Goal: Transaction & Acquisition: Obtain resource

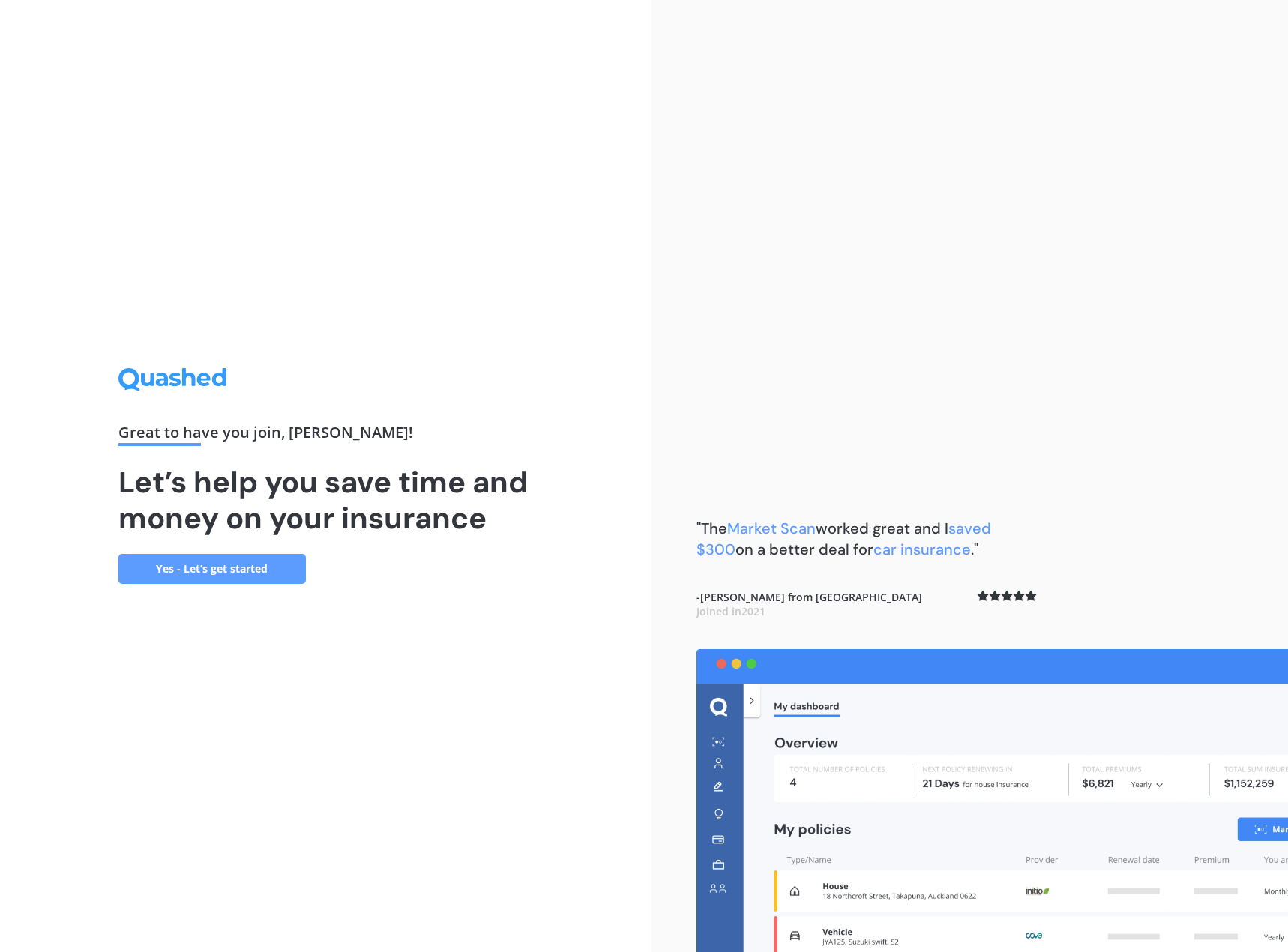
click at [246, 572] on link "Yes - Let’s get started" at bounding box center [212, 569] width 187 height 30
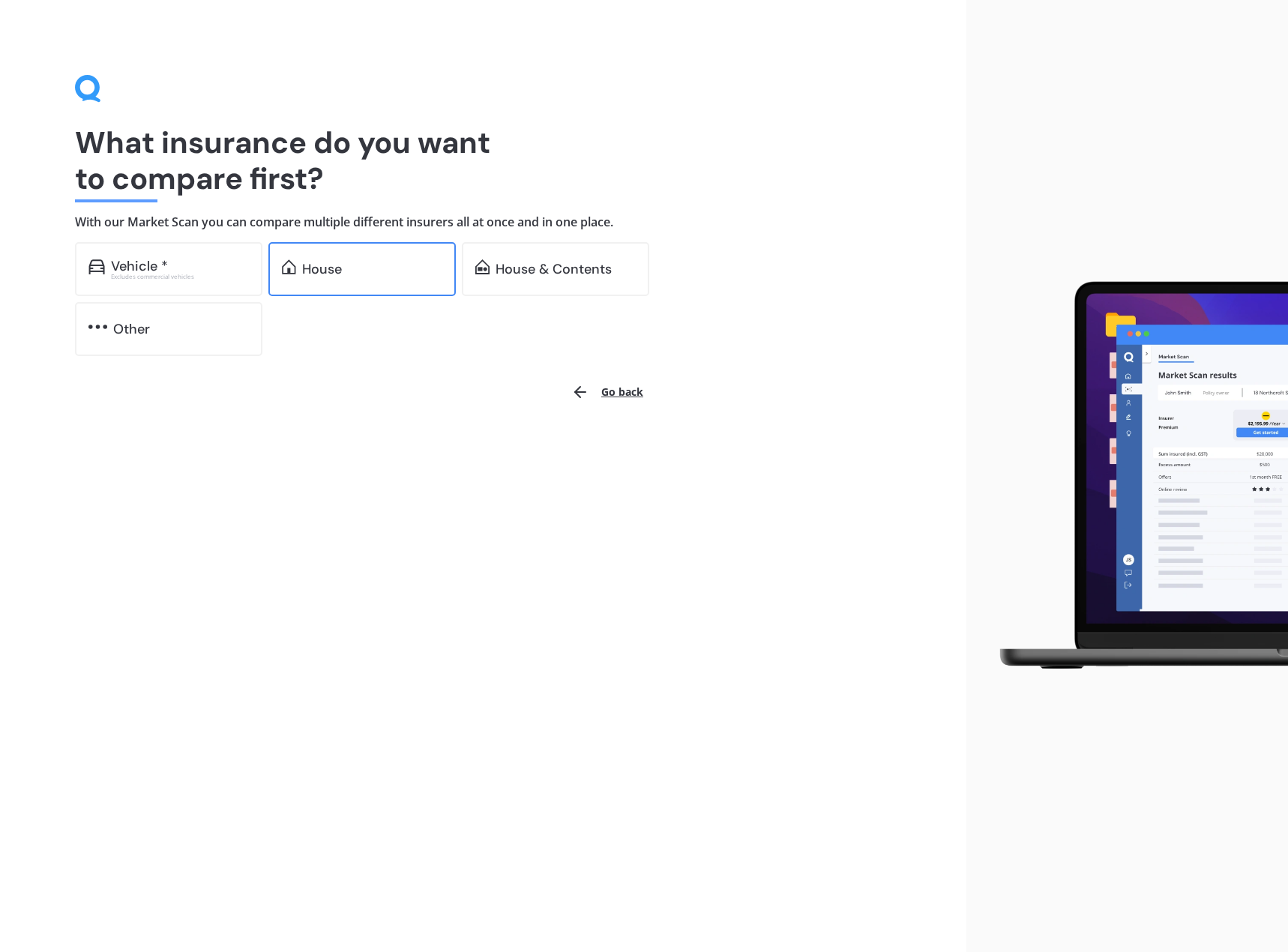
click at [329, 271] on div "House" at bounding box center [322, 268] width 40 height 15
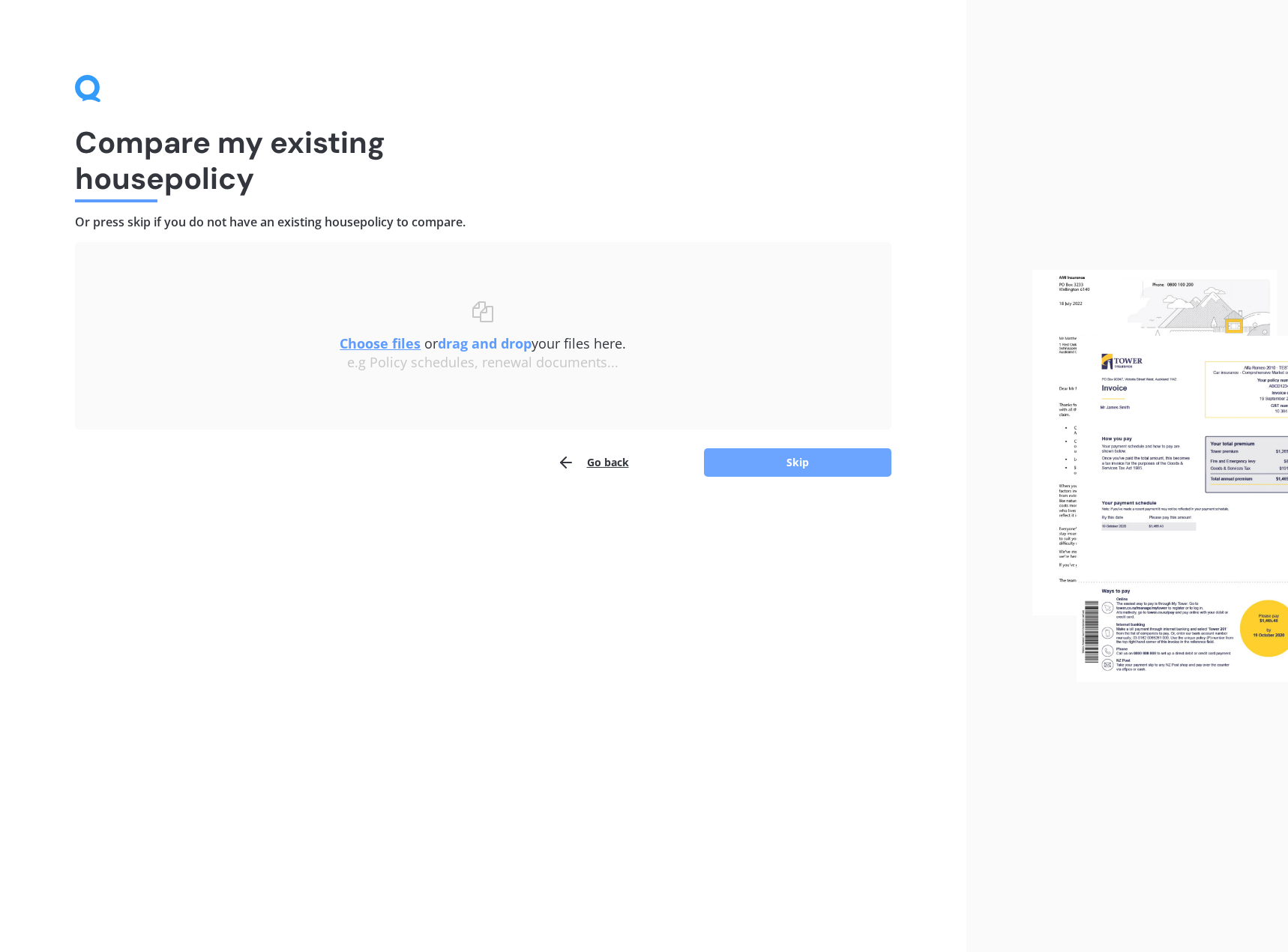
click at [792, 469] on button "Skip" at bounding box center [797, 462] width 187 height 29
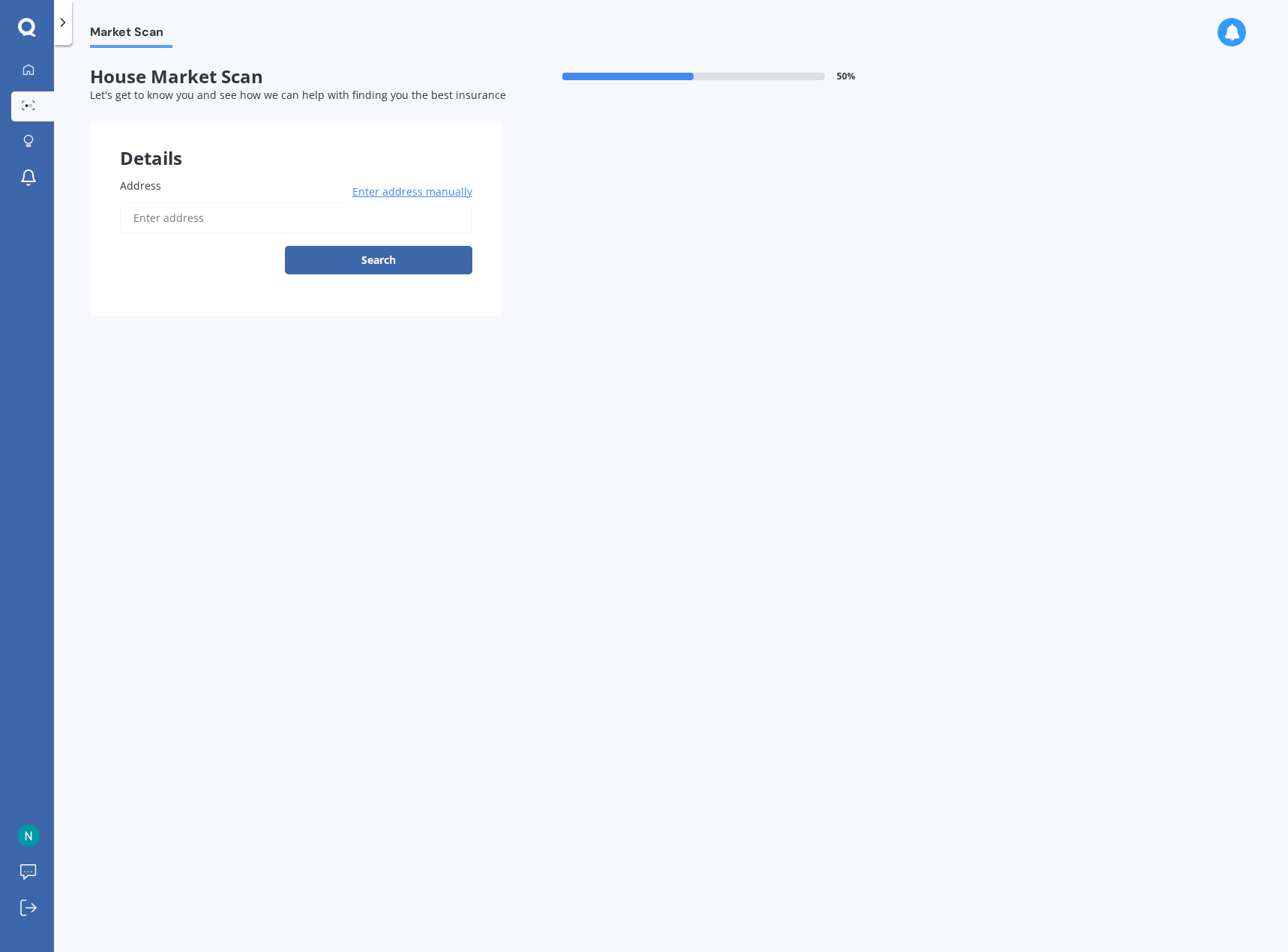
click at [424, 195] on span "Enter address manually" at bounding box center [412, 192] width 120 height 15
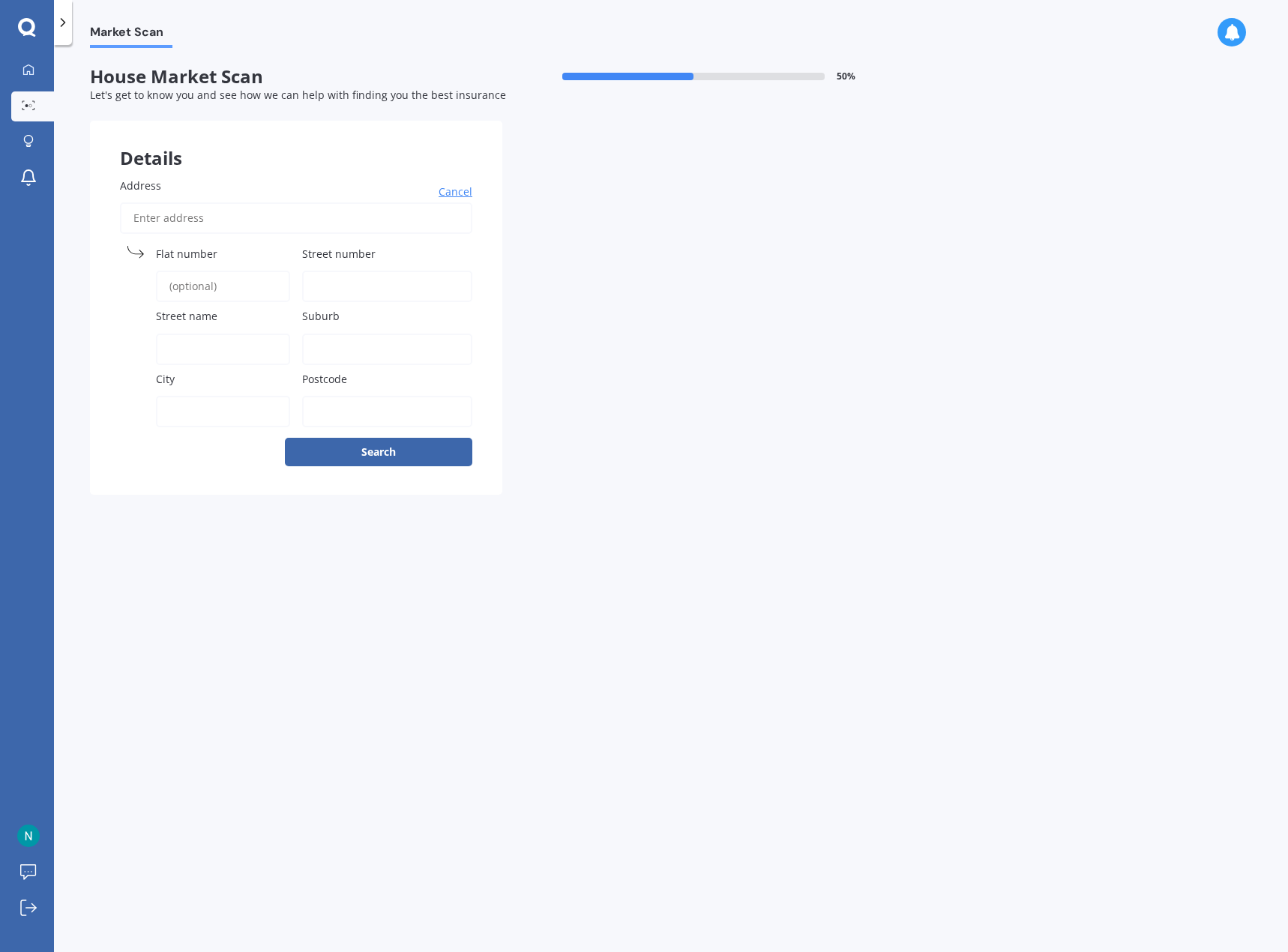
click at [332, 254] on span "Street number" at bounding box center [339, 253] width 73 height 14
click at [332, 271] on input "Street number" at bounding box center [387, 287] width 170 height 31
click at [324, 251] on span "Street number" at bounding box center [339, 253] width 73 height 14
click at [324, 271] on input "Street number" at bounding box center [387, 287] width 170 height 31
click at [316, 286] on icon at bounding box center [314, 286] width 10 height 15
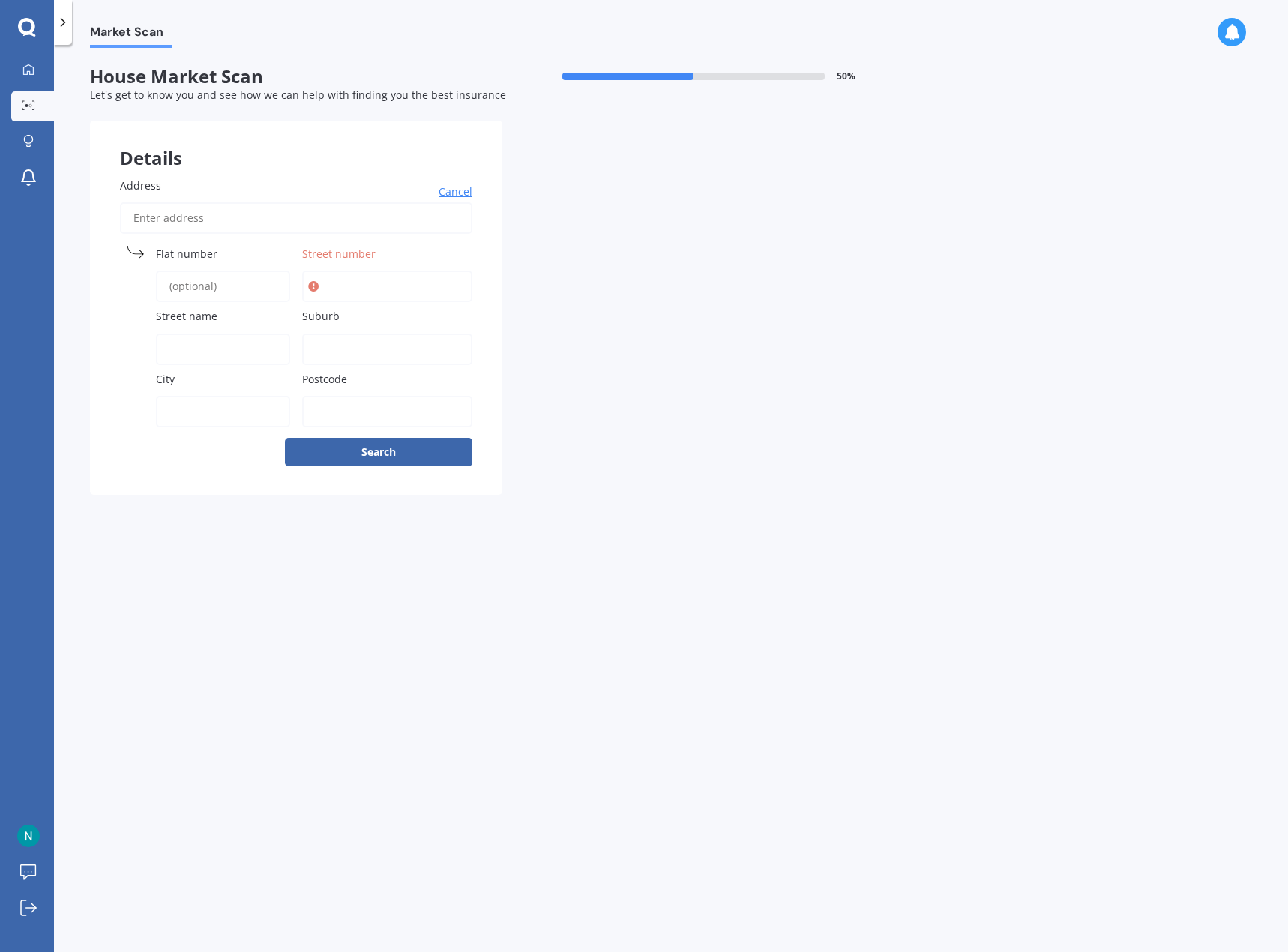
click at [334, 285] on input "Street number" at bounding box center [387, 287] width 170 height 31
click at [225, 231] on input "Address" at bounding box center [296, 218] width 352 height 31
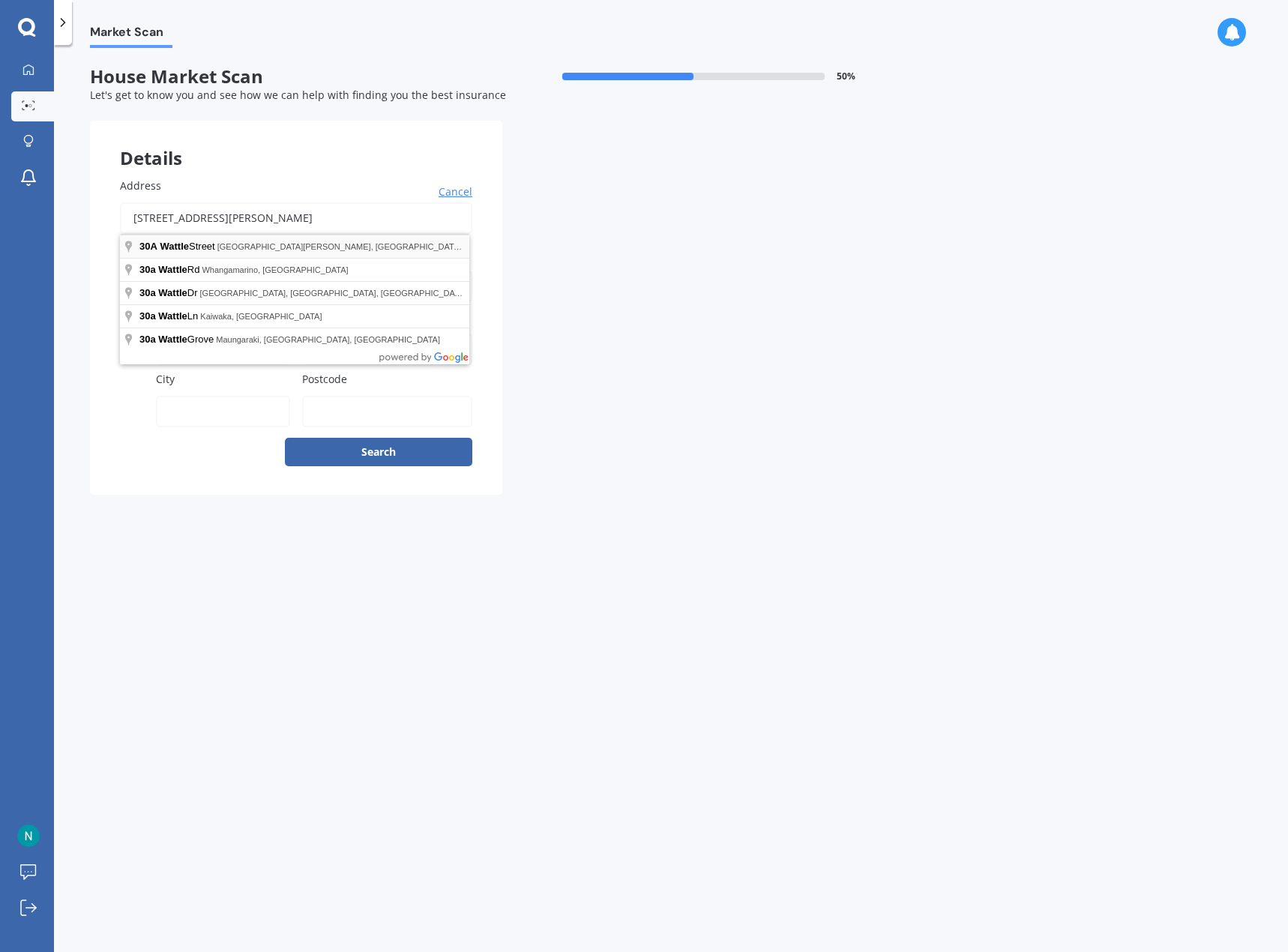
type input "[STREET_ADDRESS][PERSON_NAME]"
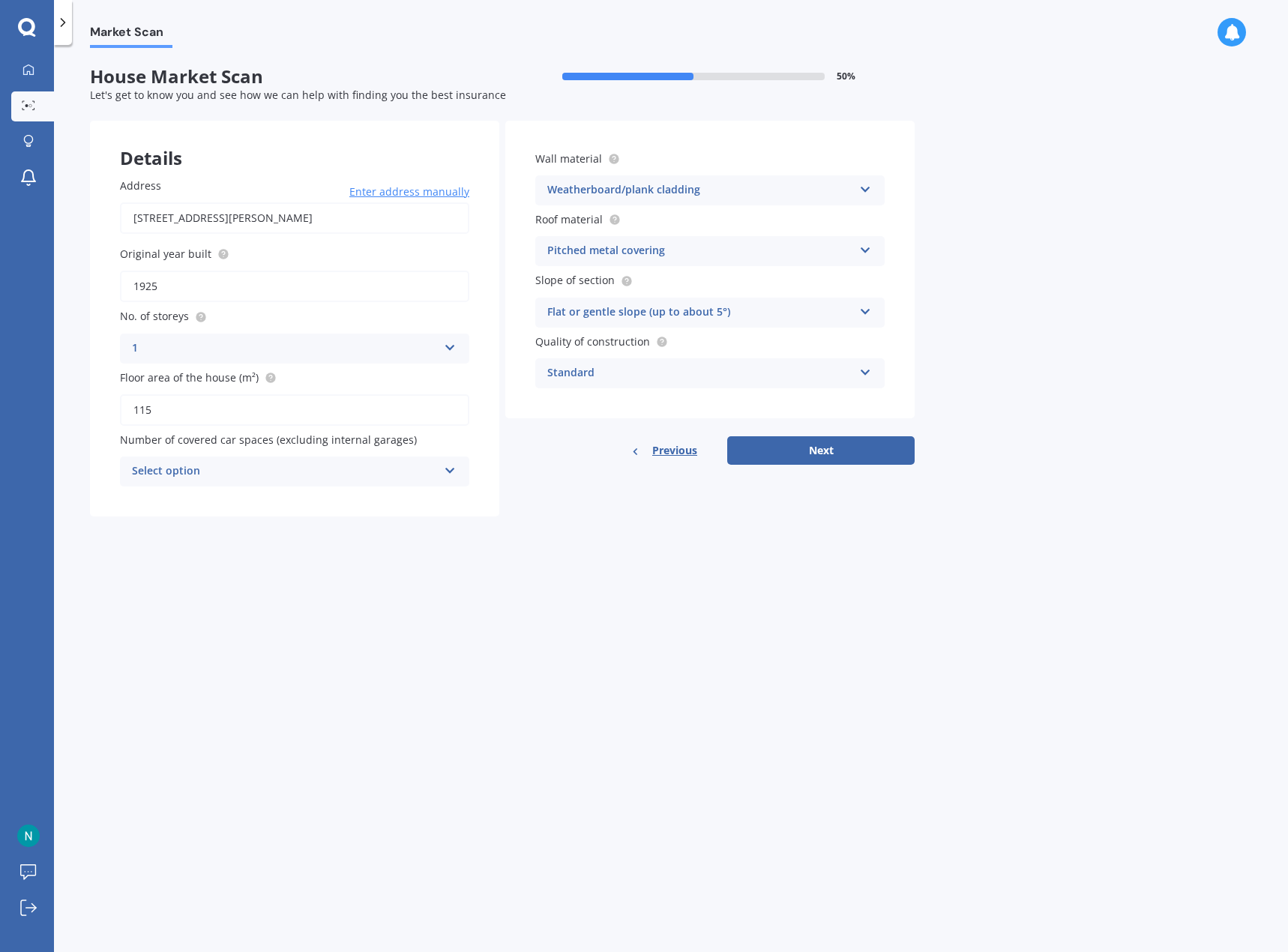
click at [265, 475] on div "Select option" at bounding box center [284, 471] width 306 height 18
click at [203, 523] on div "1" at bounding box center [295, 527] width 348 height 27
click at [292, 464] on div "1" at bounding box center [284, 471] width 306 height 18
click at [205, 495] on div "0" at bounding box center [295, 500] width 348 height 27
click at [819, 449] on button "Next" at bounding box center [821, 450] width 187 height 29
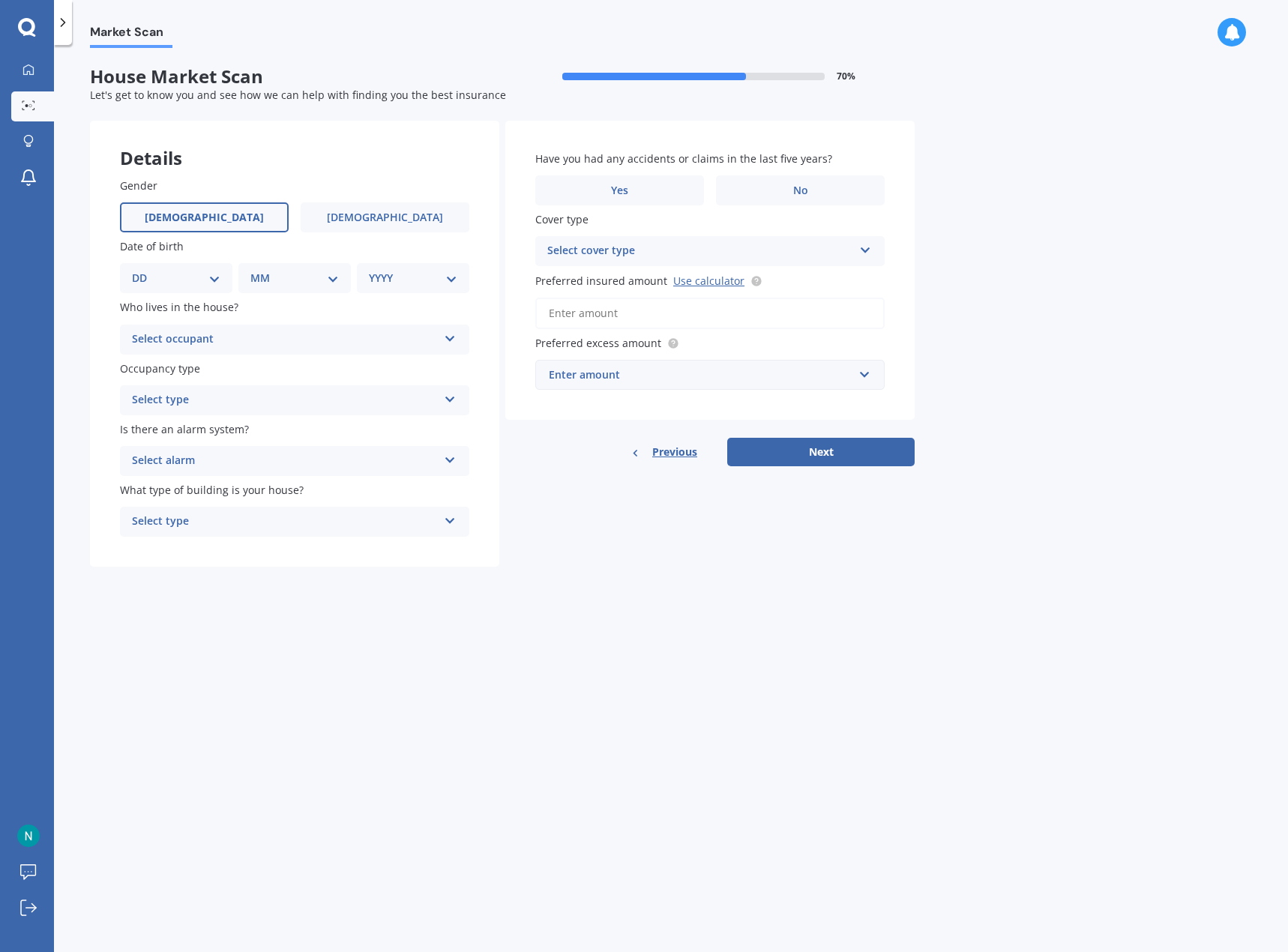
click at [200, 212] on span "[DEMOGRAPHIC_DATA]" at bounding box center [204, 218] width 119 height 13
click at [0, 0] on input "[DEMOGRAPHIC_DATA]" at bounding box center [0, 0] width 0 height 0
click at [188, 276] on select "DD 01 02 03 04 05 06 07 08 09 10 11 12 13 14 15 16 17 18 19 20 21 22 23 24 25 2…" at bounding box center [176, 278] width 89 height 17
select select "12"
click at [144, 270] on select "DD 01 02 03 04 05 06 07 08 09 10 11 12 13 14 15 16 17 18 19 20 21 22 23 24 25 2…" at bounding box center [176, 278] width 89 height 17
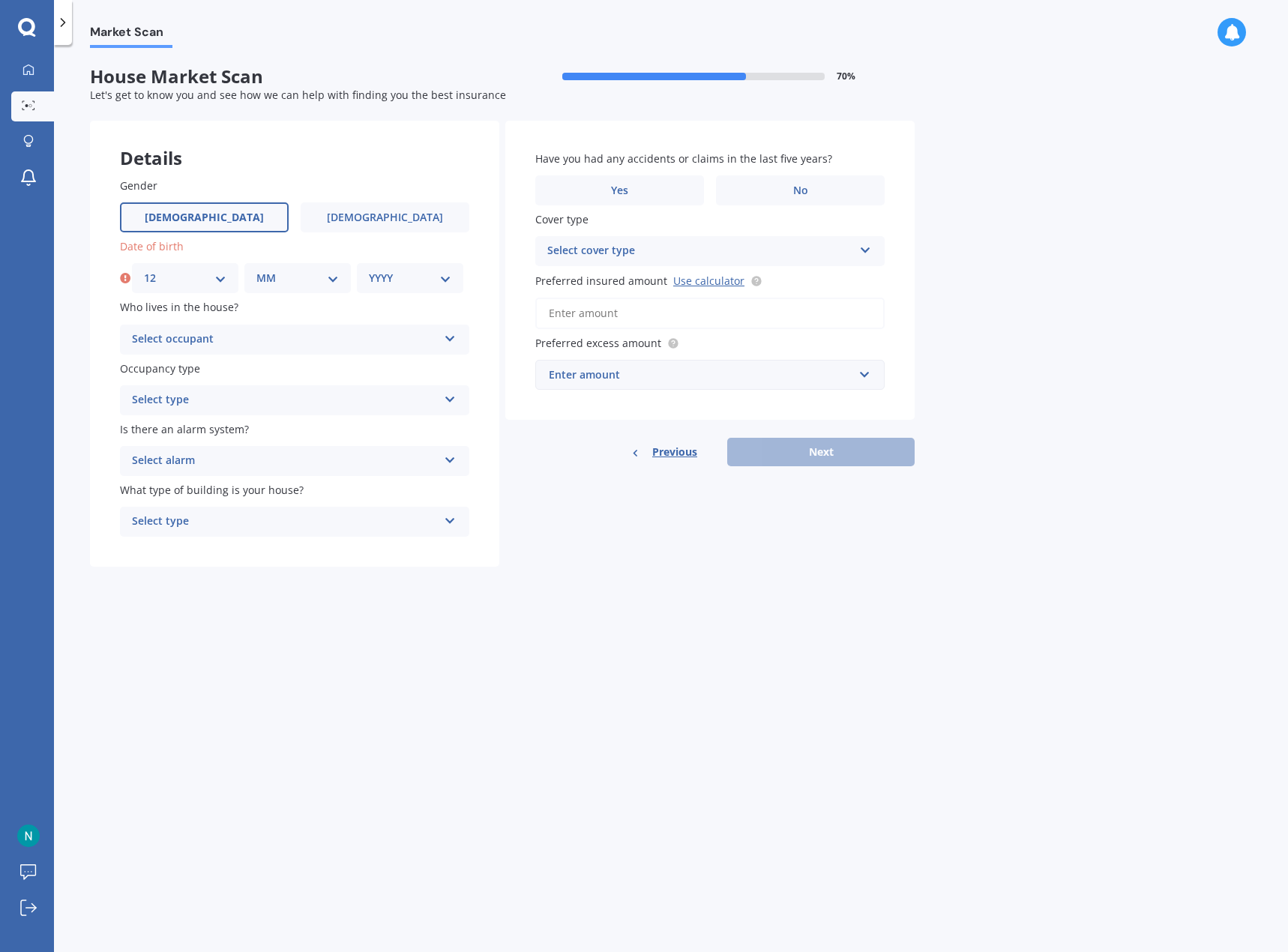
click at [302, 270] on select "MM 01 02 03 04 05 06 07 08 09 10 11 12" at bounding box center [297, 278] width 83 height 17
select select "01"
click at [256, 270] on select "MM 01 02 03 04 05 06 07 08 09 10 11 12" at bounding box center [297, 278] width 83 height 17
click at [424, 276] on select "YYYY 2009 2008 2007 2006 2005 2004 2003 2002 2001 2000 1999 1998 1997 1996 1995…" at bounding box center [410, 278] width 83 height 17
select select "1974"
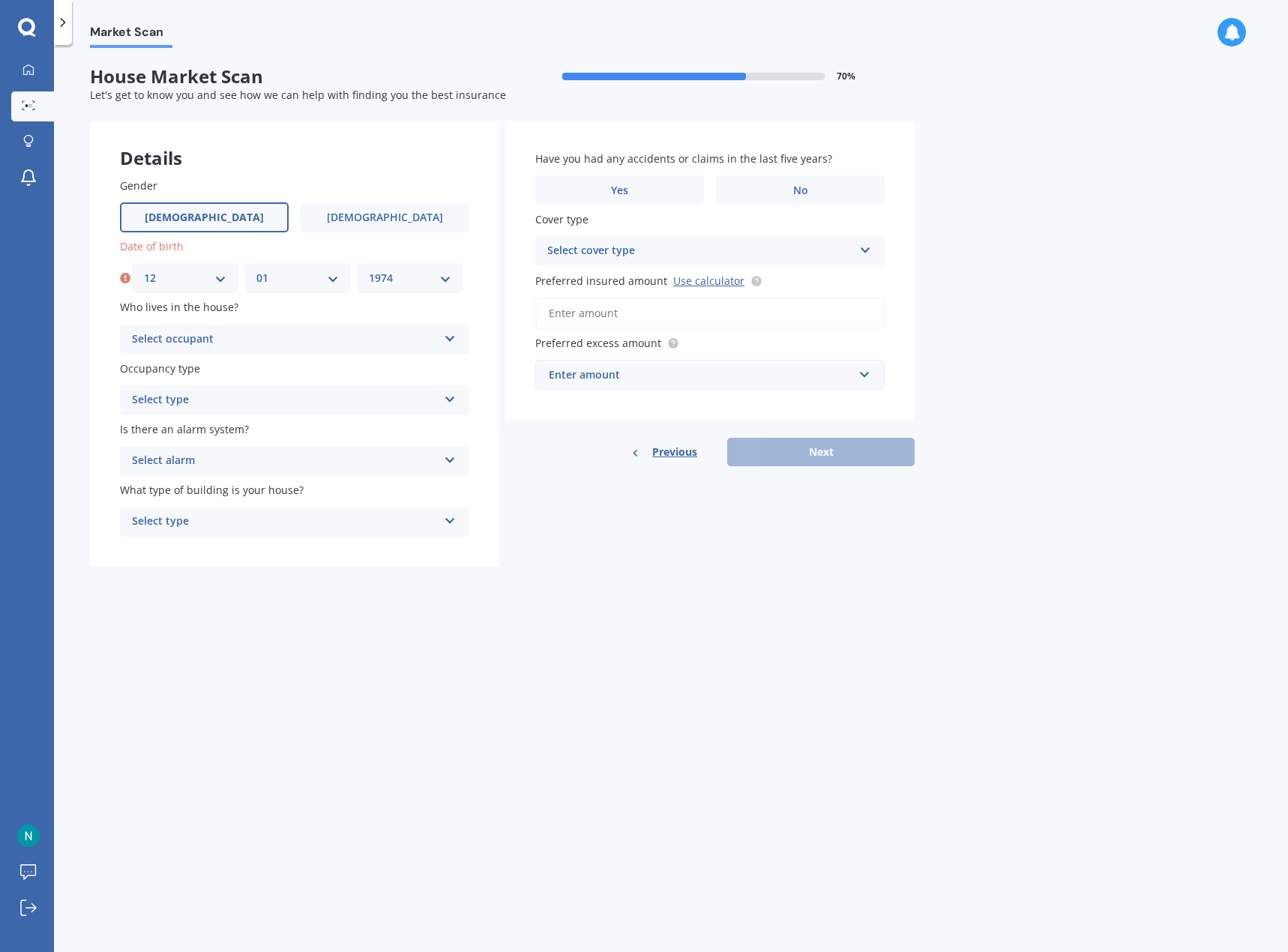
click at [369, 270] on select "YYYY 2009 2008 2007 2006 2005 2004 2003 2002 2001 2000 1999 1998 1997 1996 1995…" at bounding box center [410, 278] width 83 height 17
click at [254, 341] on div "Select occupant" at bounding box center [284, 339] width 306 height 18
click at [178, 368] on div "Owner" at bounding box center [295, 368] width 348 height 27
click at [220, 402] on div "Select type" at bounding box center [284, 400] width 306 height 18
click at [189, 430] on div "Permanent" at bounding box center [295, 429] width 348 height 27
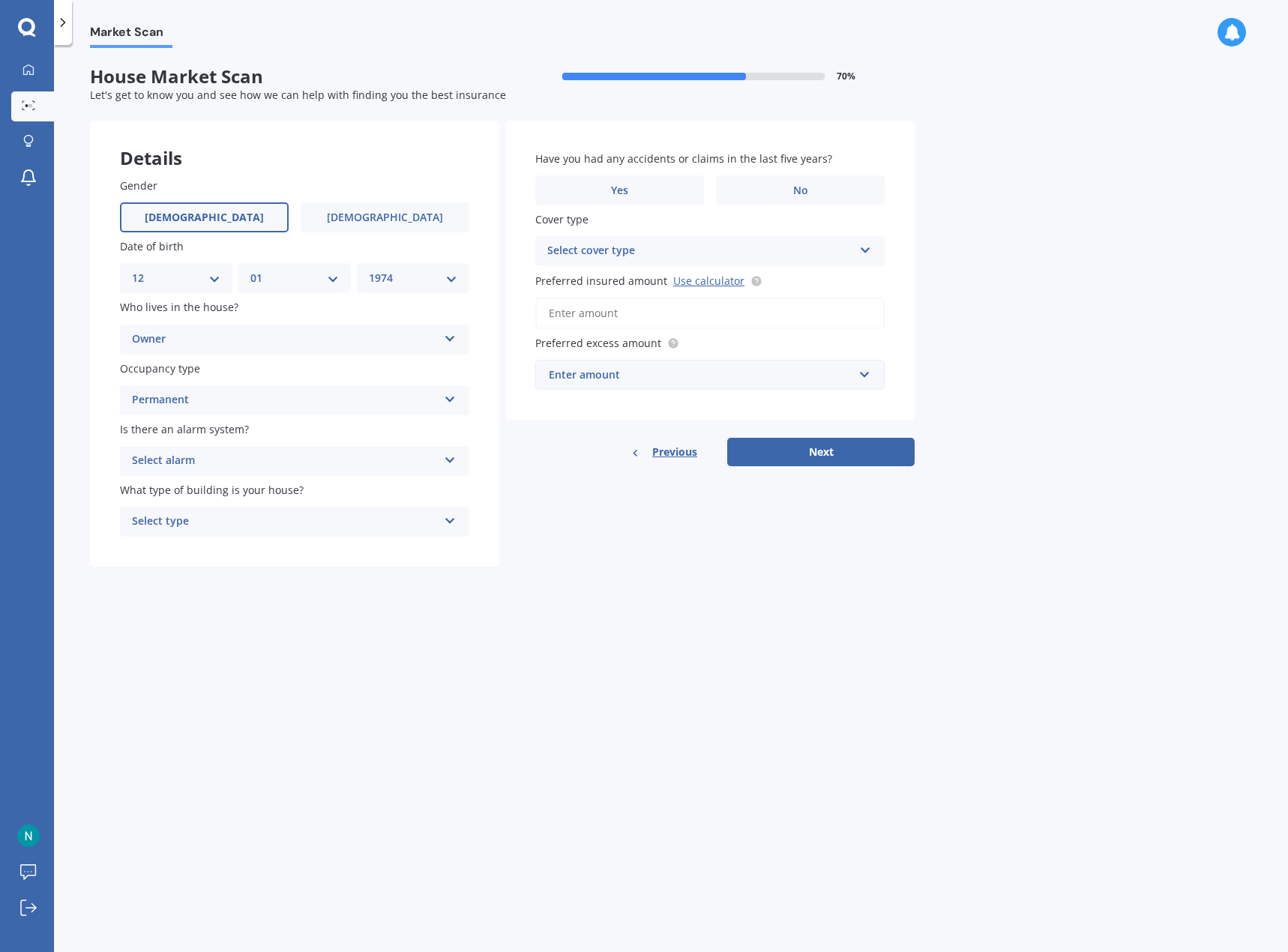
click at [234, 462] on div "Select alarm" at bounding box center [284, 461] width 306 height 18
click at [189, 484] on span "Yes, monitored" at bounding box center [171, 490] width 78 height 14
click at [227, 523] on div "Select type" at bounding box center [284, 521] width 306 height 18
click at [196, 548] on span "Freestanding" at bounding box center [166, 550] width 67 height 14
click at [790, 188] on label "No" at bounding box center [801, 190] width 169 height 30
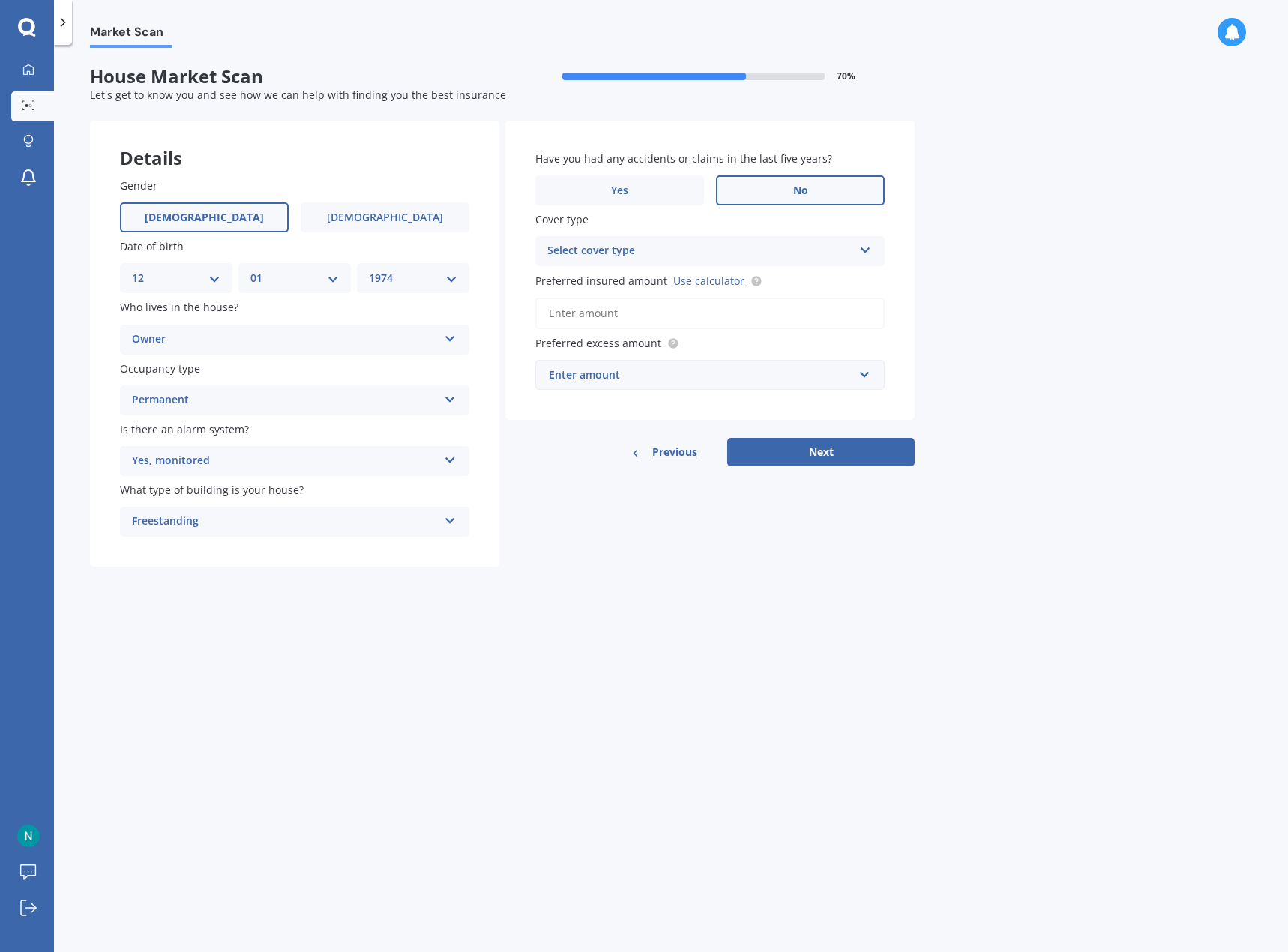
click at [0, 0] on input "No" at bounding box center [0, 0] width 0 height 0
click at [609, 245] on div "Select cover type" at bounding box center [700, 251] width 306 height 18
click at [1048, 246] on div "Market Scan House Market Scan 70 % Let's get to know you and see how we can hel…" at bounding box center [671, 501] width 1234 height 907
click at [716, 280] on link "Use calculator" at bounding box center [709, 280] width 71 height 14
click at [606, 373] on div "Enter amount" at bounding box center [701, 375] width 304 height 17
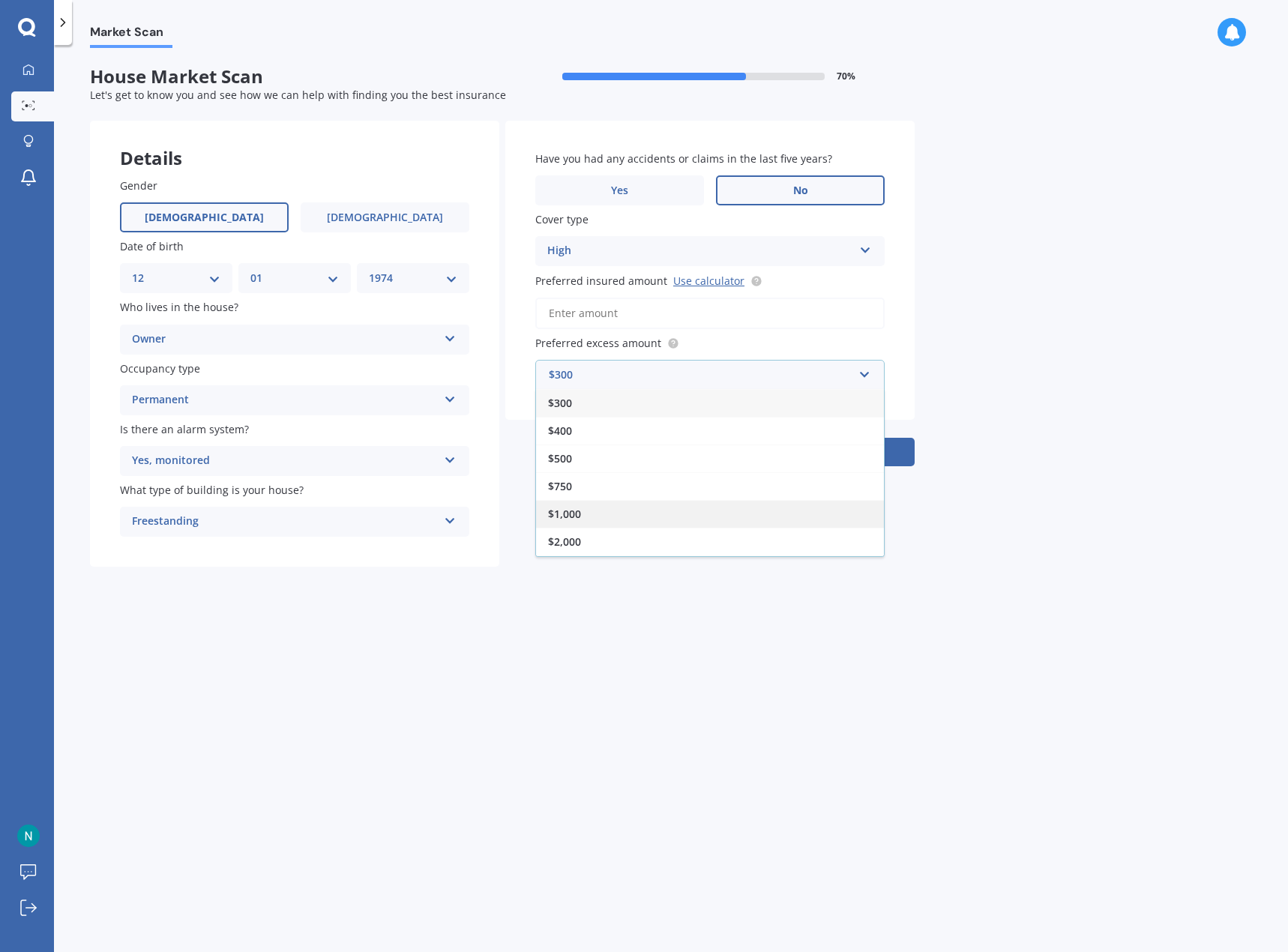
click at [572, 517] on span "$1,000" at bounding box center [565, 514] width 33 height 14
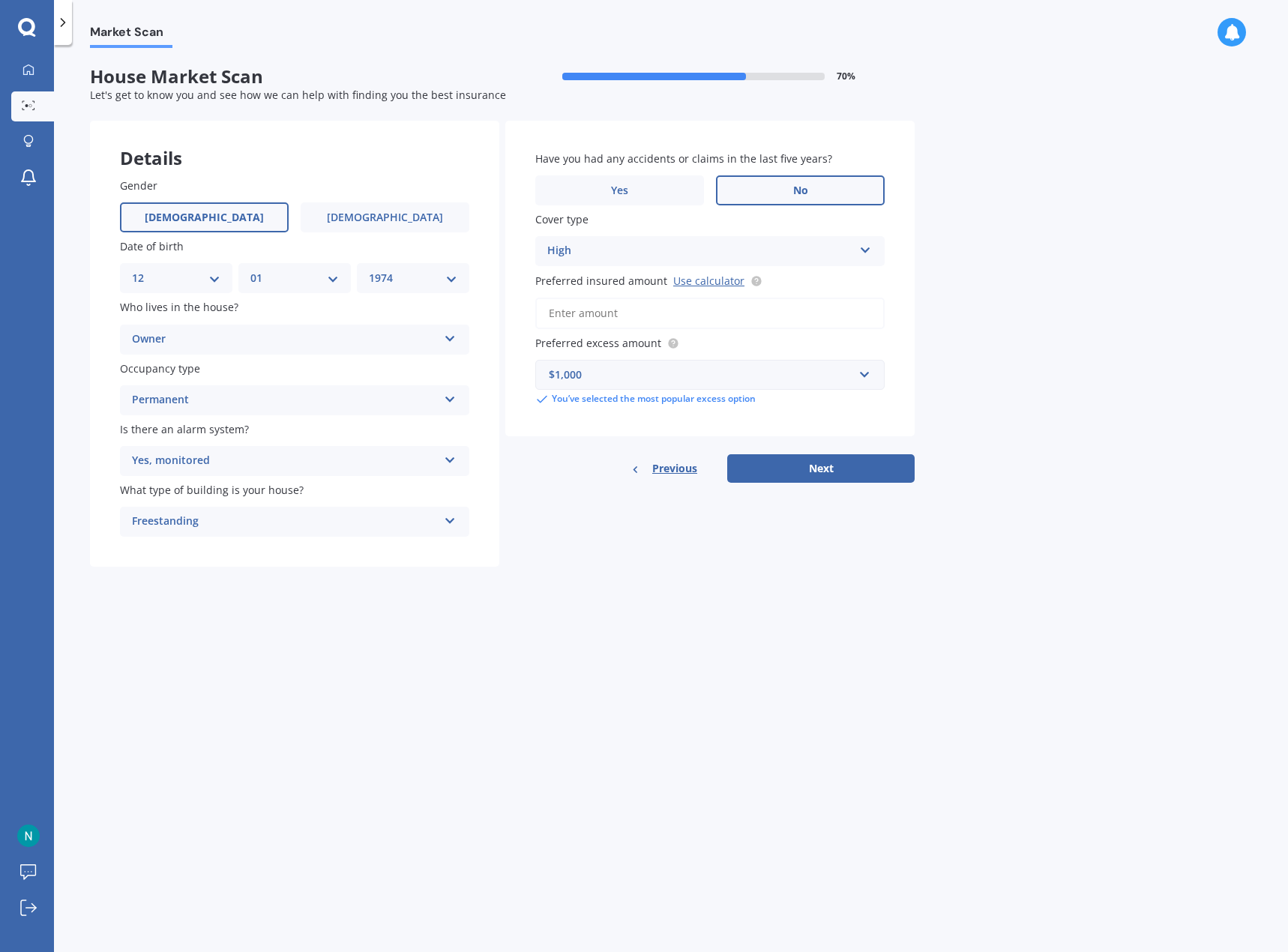
click at [598, 316] on input "Preferred insured amount Use calculator" at bounding box center [709, 314] width 349 height 31
type input "$1"
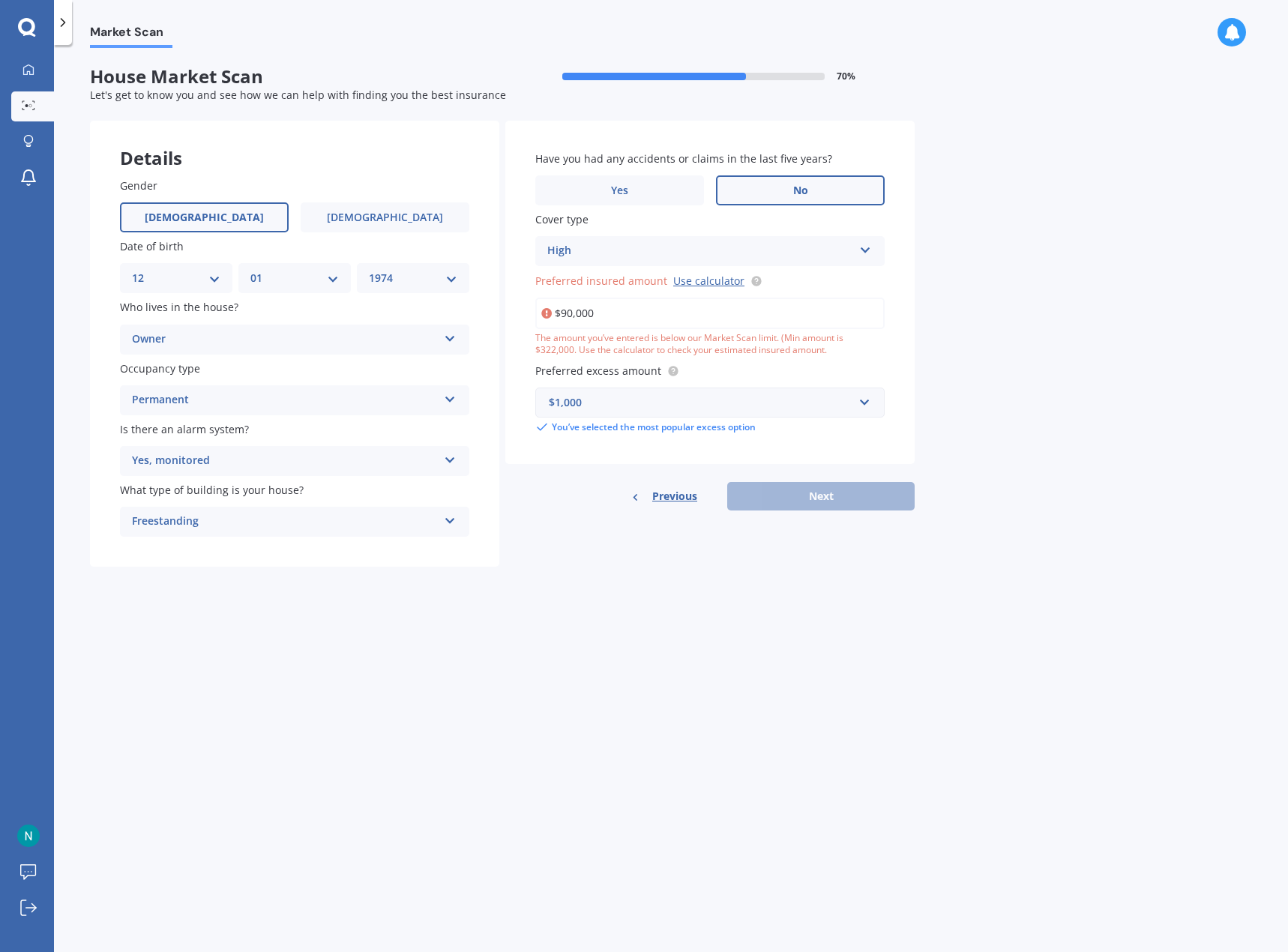
type input "$900,000"
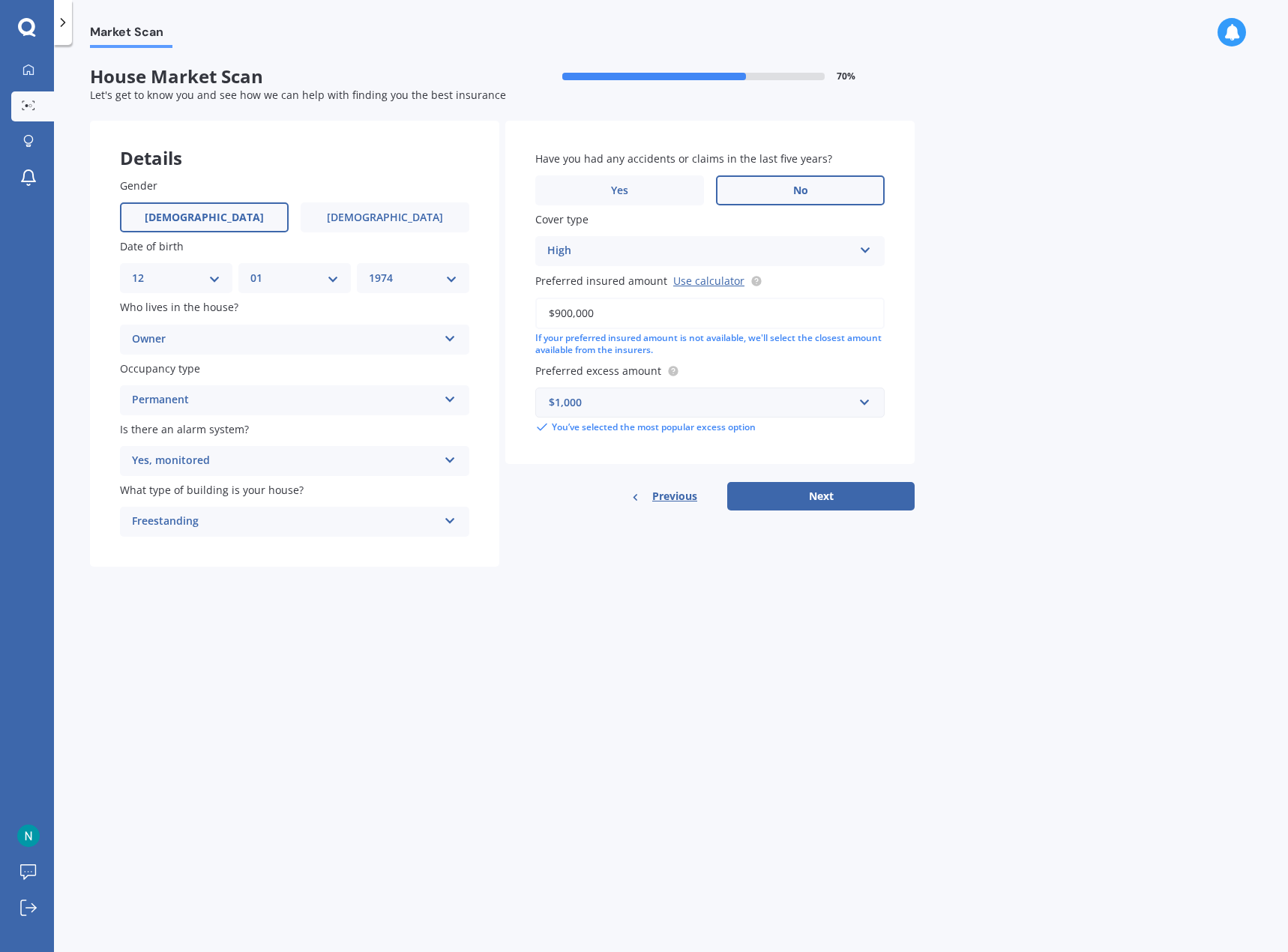
drag, startPoint x: 618, startPoint y: 311, endPoint x: 551, endPoint y: 300, distance: 67.9
click at [551, 300] on input "$900,000" at bounding box center [709, 314] width 349 height 31
click at [675, 319] on input "$900,000" at bounding box center [709, 314] width 349 height 31
click at [674, 314] on input "$900,000" at bounding box center [709, 314] width 349 height 31
click at [629, 312] on input "$900,000" at bounding box center [709, 314] width 349 height 31
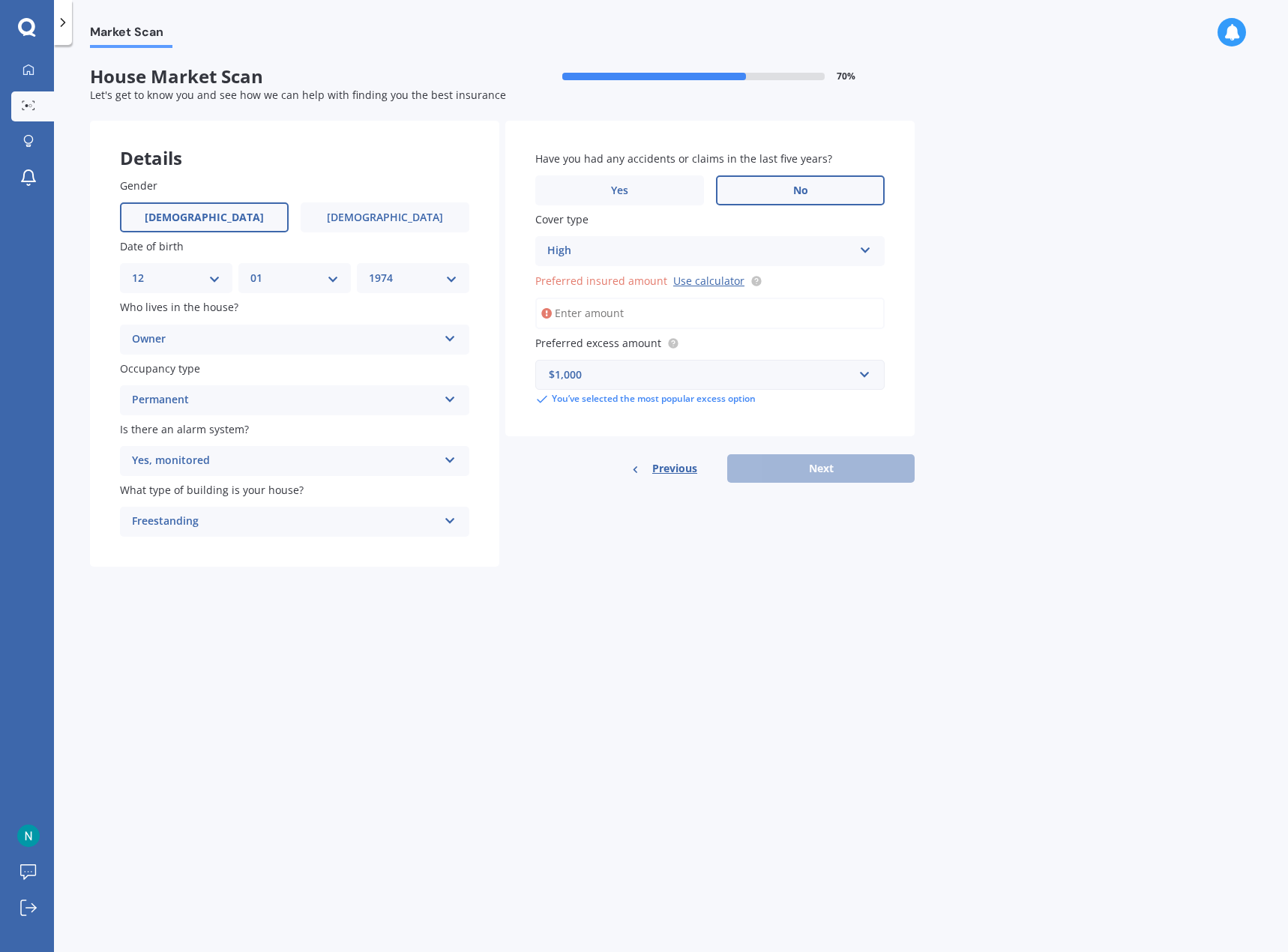
click at [629, 312] on input "Preferred insured amount Use calculator" at bounding box center [709, 314] width 349 height 31
click at [619, 313] on input "Preferred insured amount Use calculator" at bounding box center [709, 314] width 349 height 31
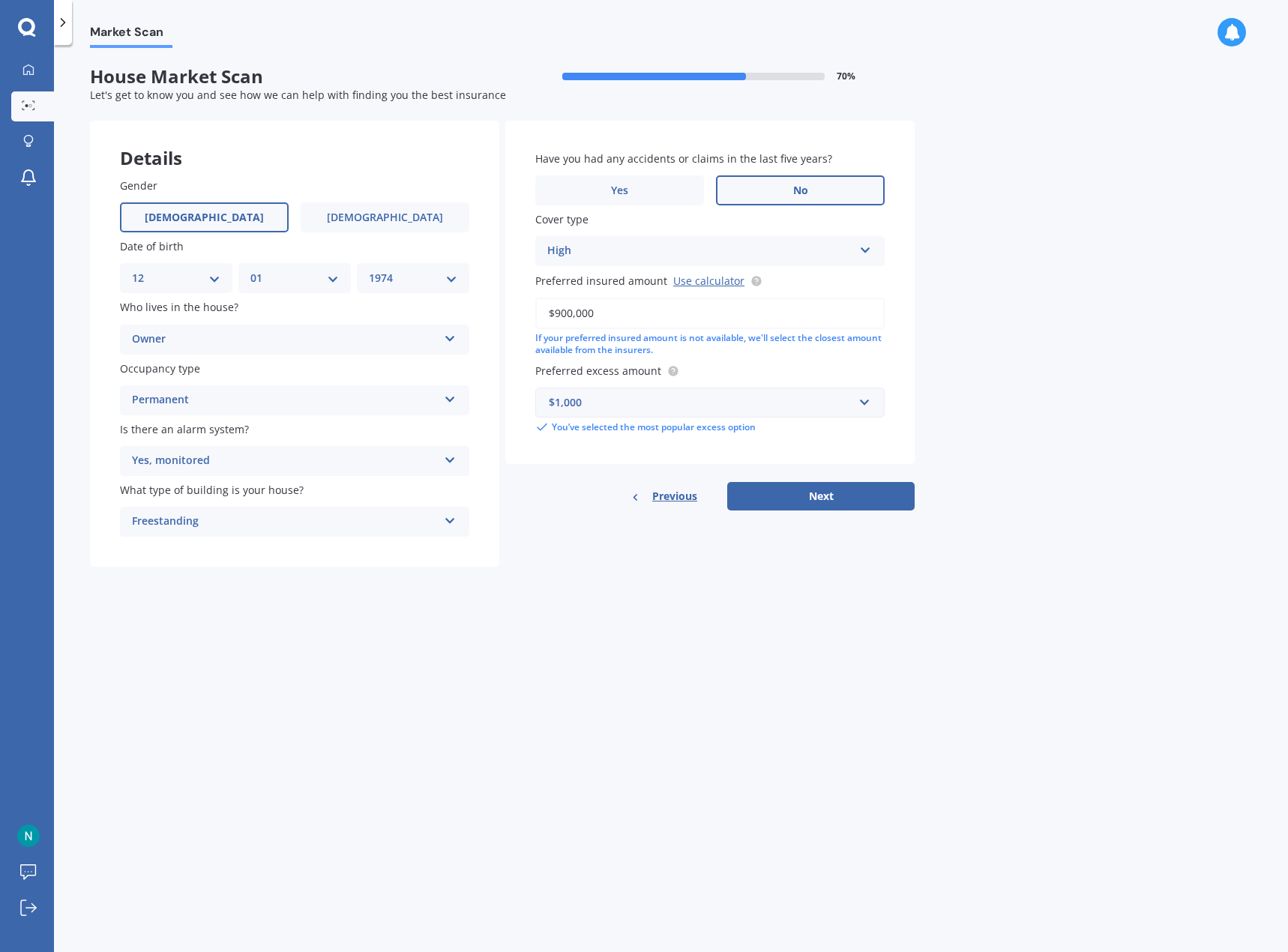
drag, startPoint x: 619, startPoint y: 313, endPoint x: 581, endPoint y: 317, distance: 38.2
click at [575, 315] on input "$900,000" at bounding box center [709, 314] width 349 height 31
click at [618, 315] on input "$900,000" at bounding box center [709, 314] width 349 height 31
type input "$900,000"
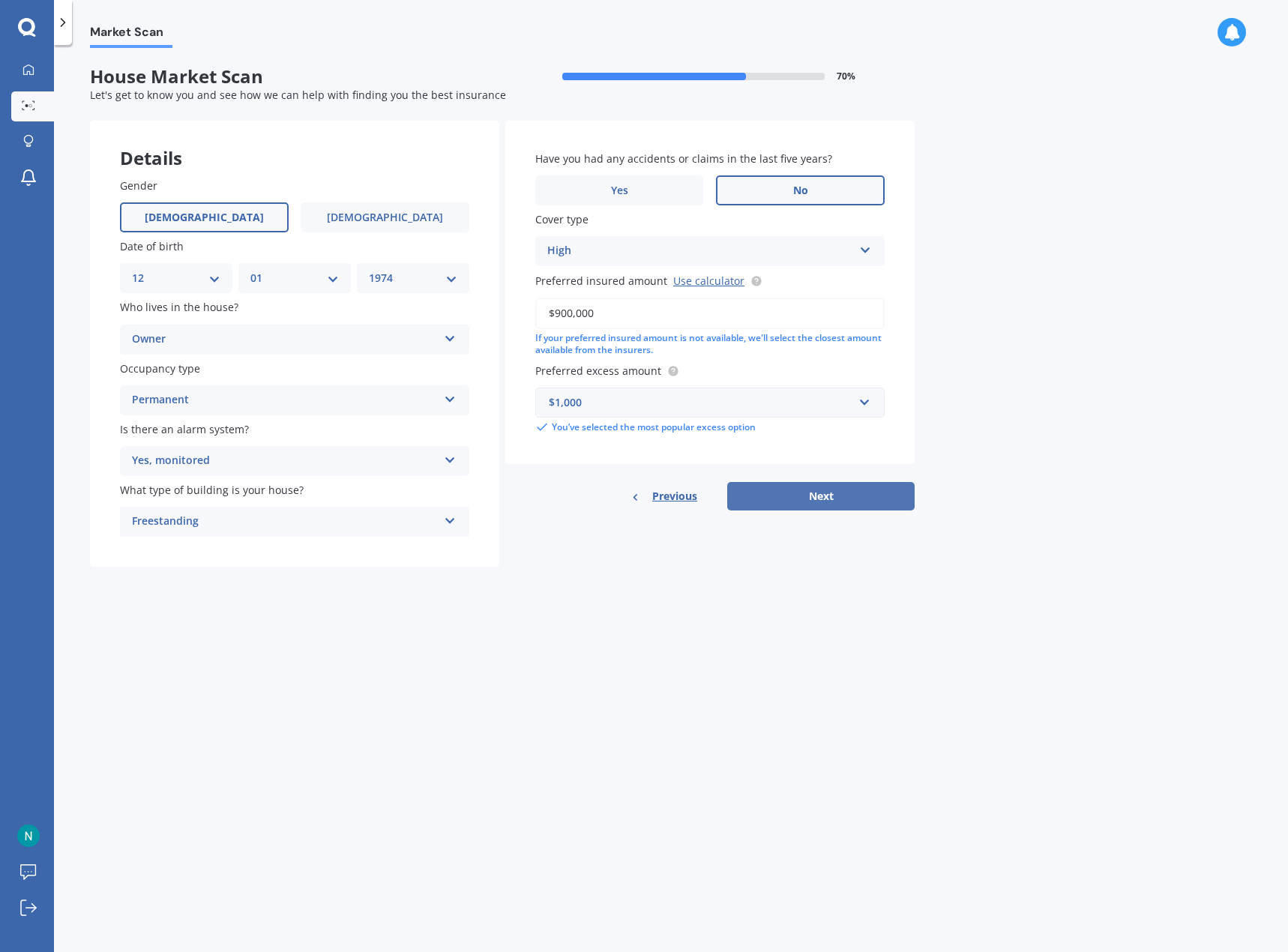
click at [831, 491] on button "Next" at bounding box center [821, 496] width 187 height 29
select select "12"
select select "01"
select select "1974"
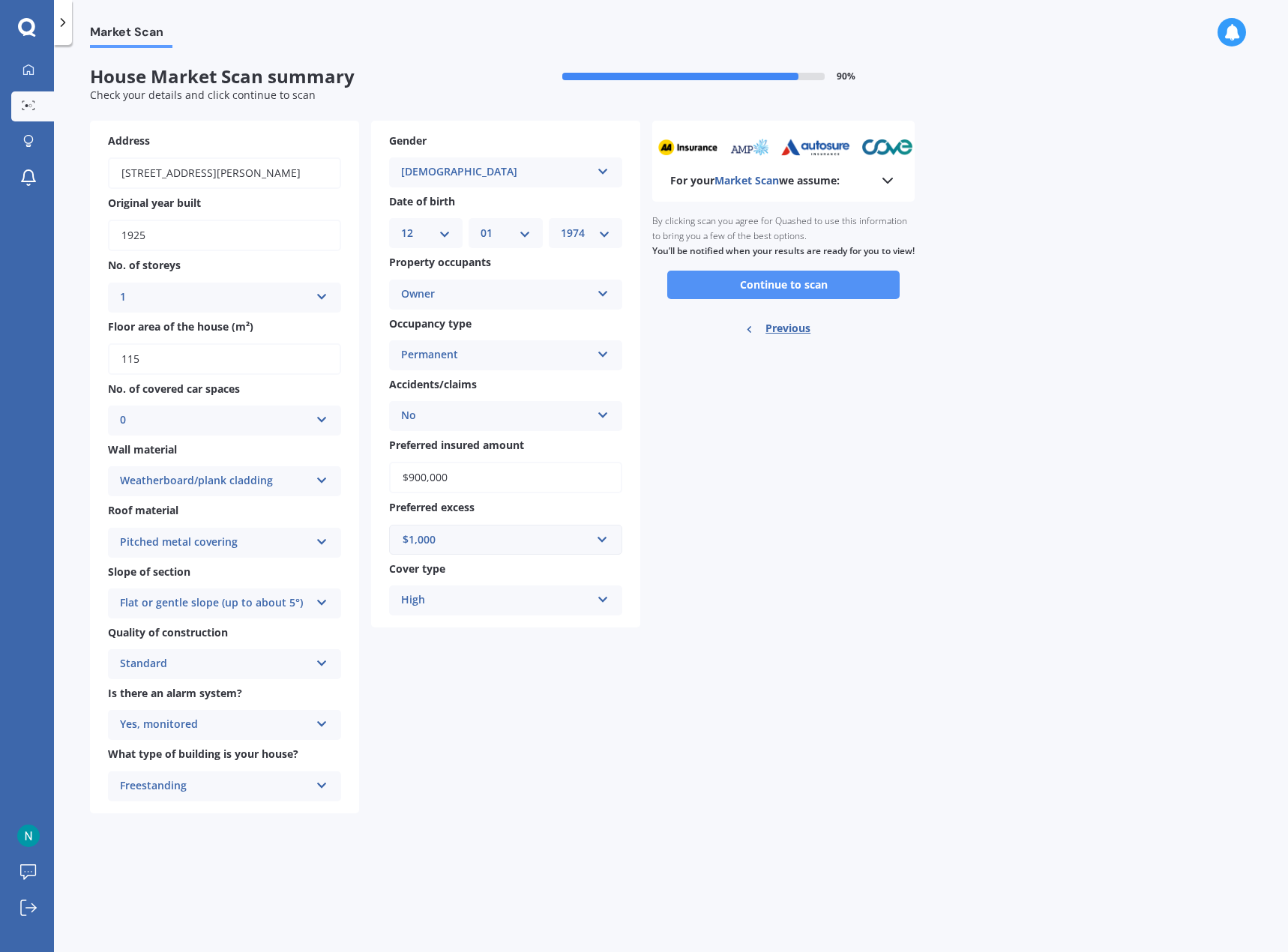
click at [761, 299] on button "Continue to scan" at bounding box center [783, 285] width 233 height 29
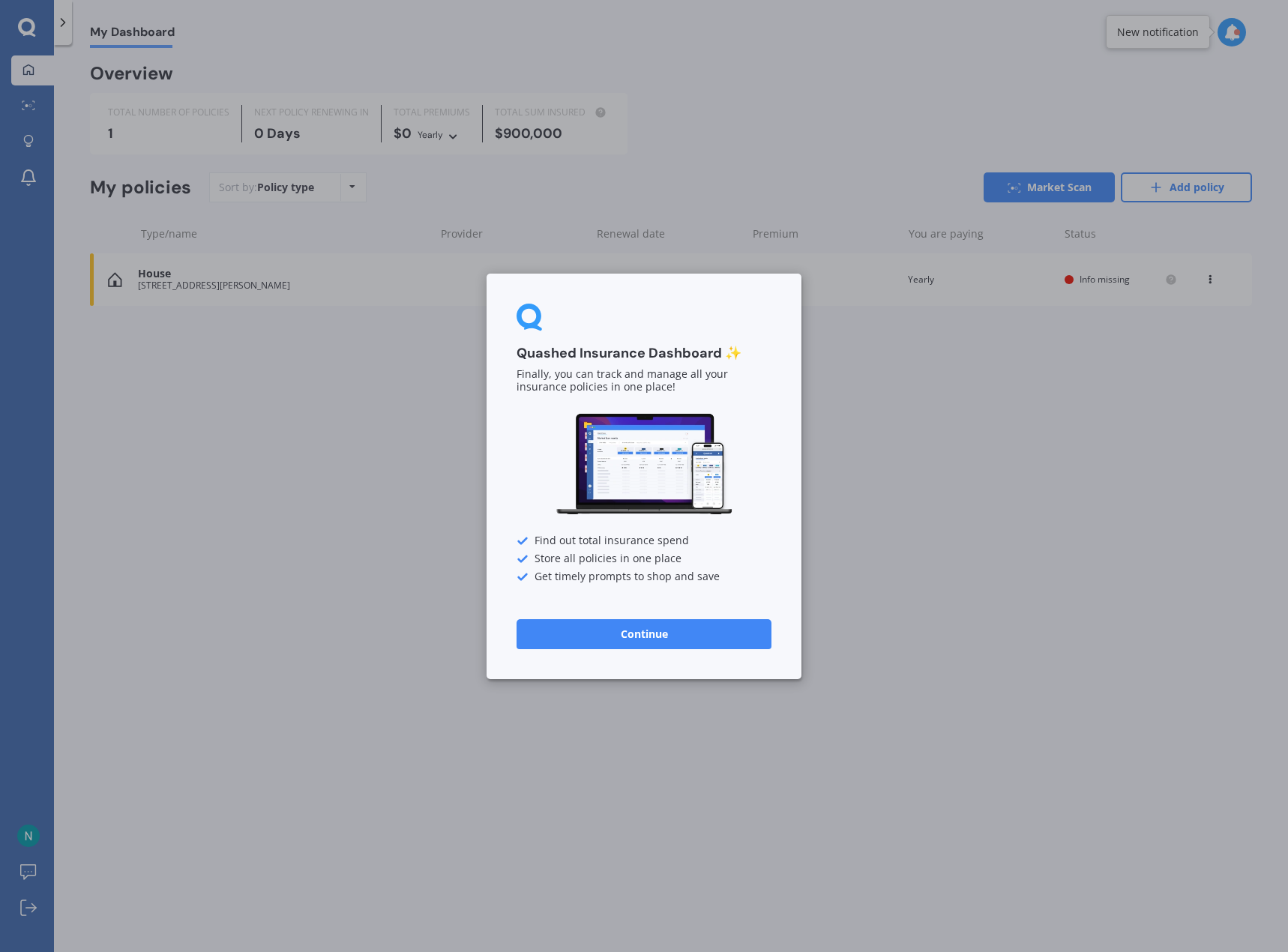
click at [668, 631] on button "Continue" at bounding box center [644, 633] width 255 height 30
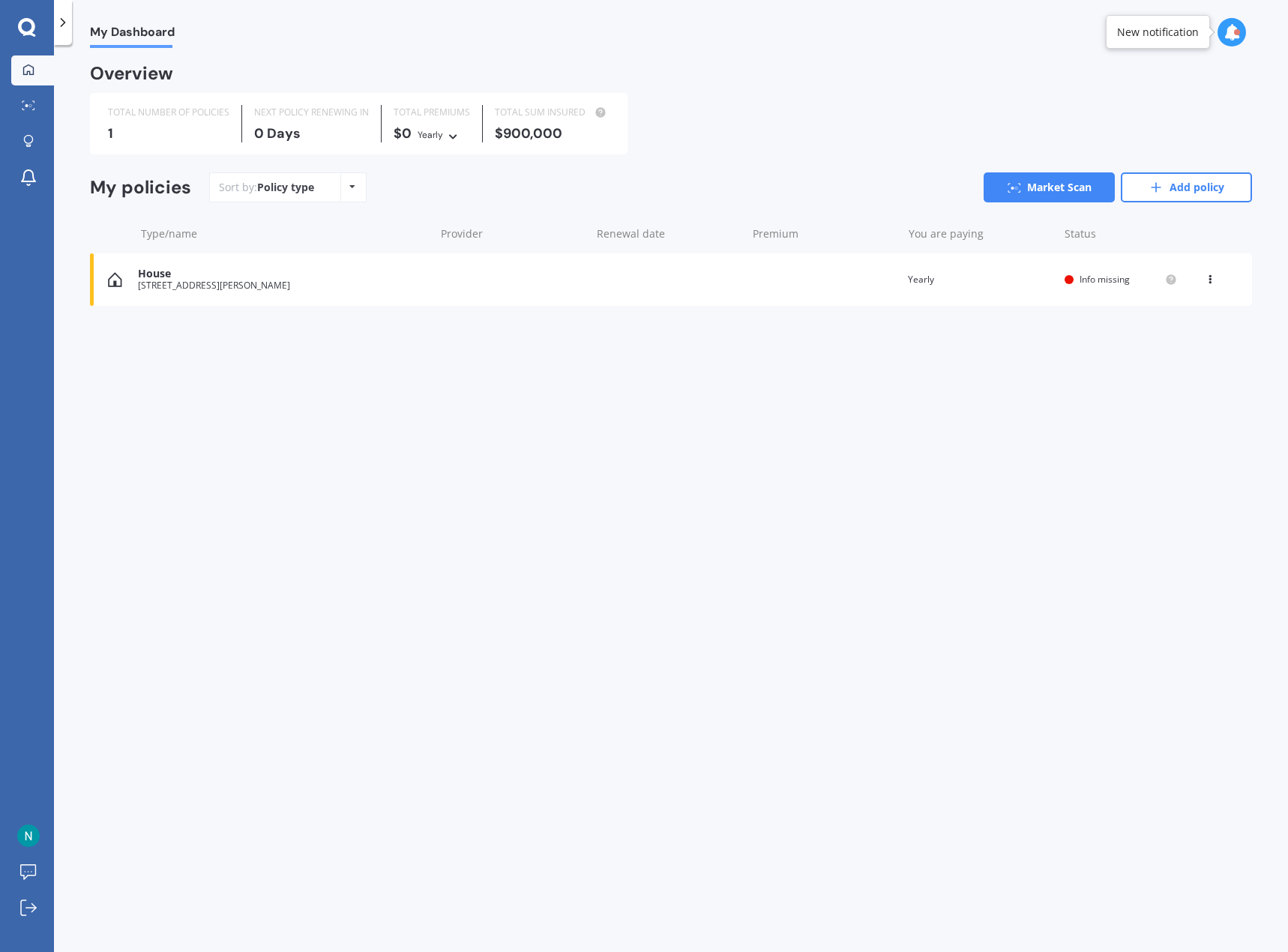
click at [1110, 274] on span "Info missing" at bounding box center [1105, 279] width 51 height 13
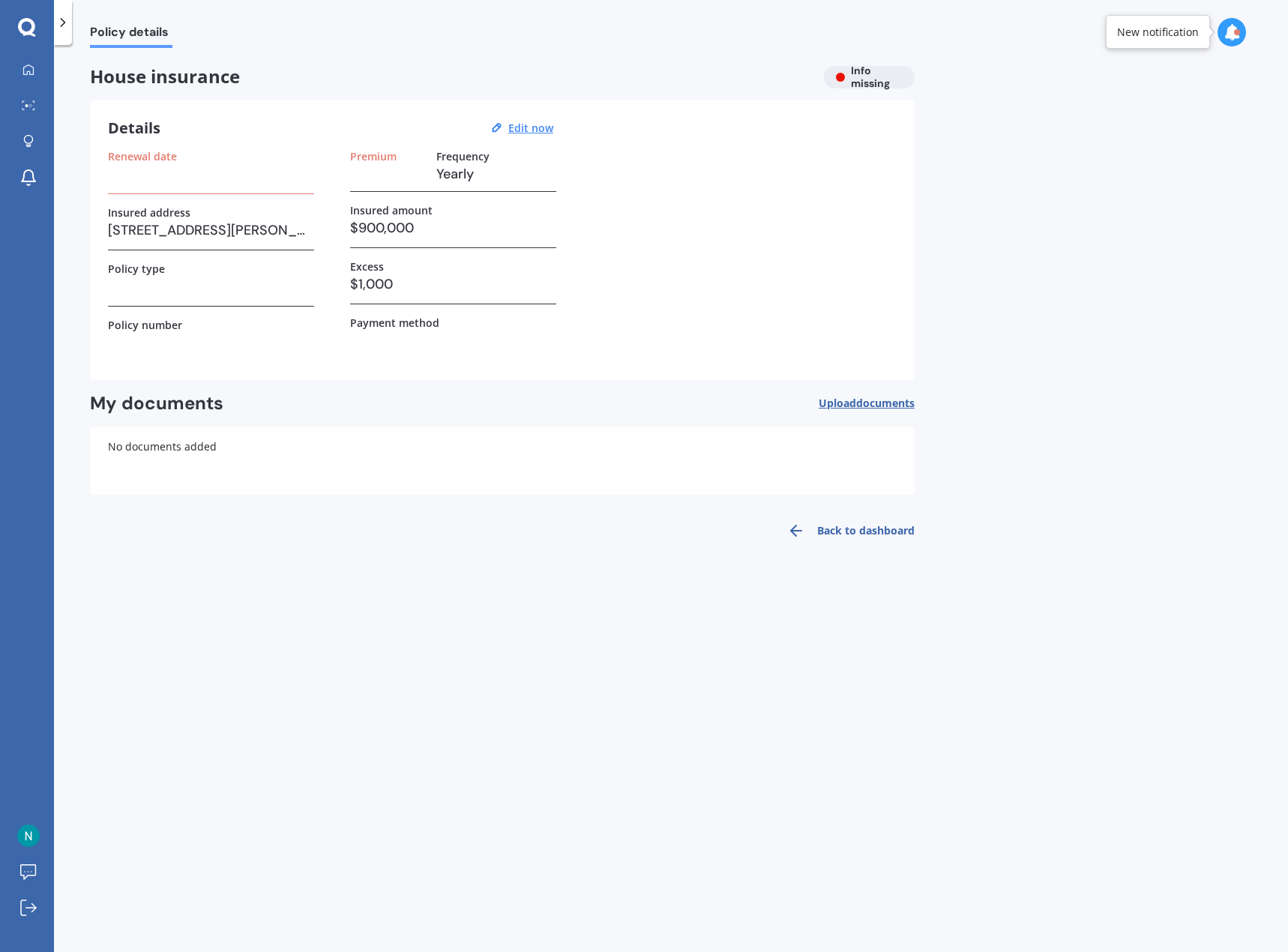
click at [159, 186] on div "Renewal date" at bounding box center [211, 172] width 207 height 44
click at [144, 169] on h3 at bounding box center [211, 174] width 207 height 23
click at [140, 158] on label "Renewal date" at bounding box center [142, 156] width 69 height 13
click at [146, 37] on span "Policy details" at bounding box center [131, 34] width 83 height 20
click at [848, 529] on link "Back to dashboard" at bounding box center [846, 530] width 137 height 36
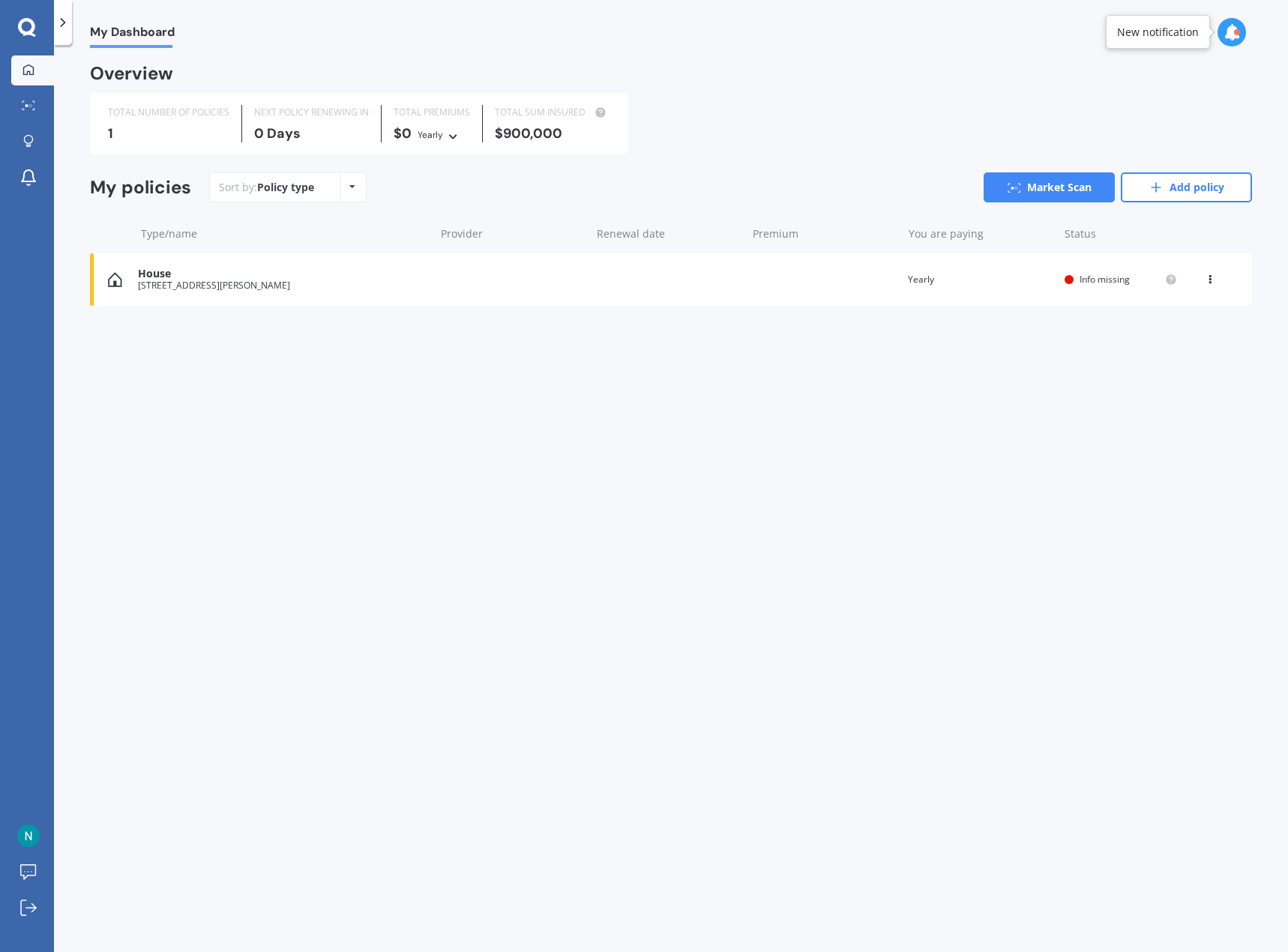
click at [451, 133] on icon at bounding box center [453, 134] width 10 height 9
click at [461, 233] on div "Monthly" at bounding box center [459, 240] width 83 height 27
click at [288, 129] on div "0 Days" at bounding box center [312, 133] width 115 height 15
click at [255, 132] on div "0 Days" at bounding box center [312, 133] width 115 height 15
click at [353, 194] on div "Policy type Alphabetical Date added Renewing next" at bounding box center [352, 187] width 24 height 27
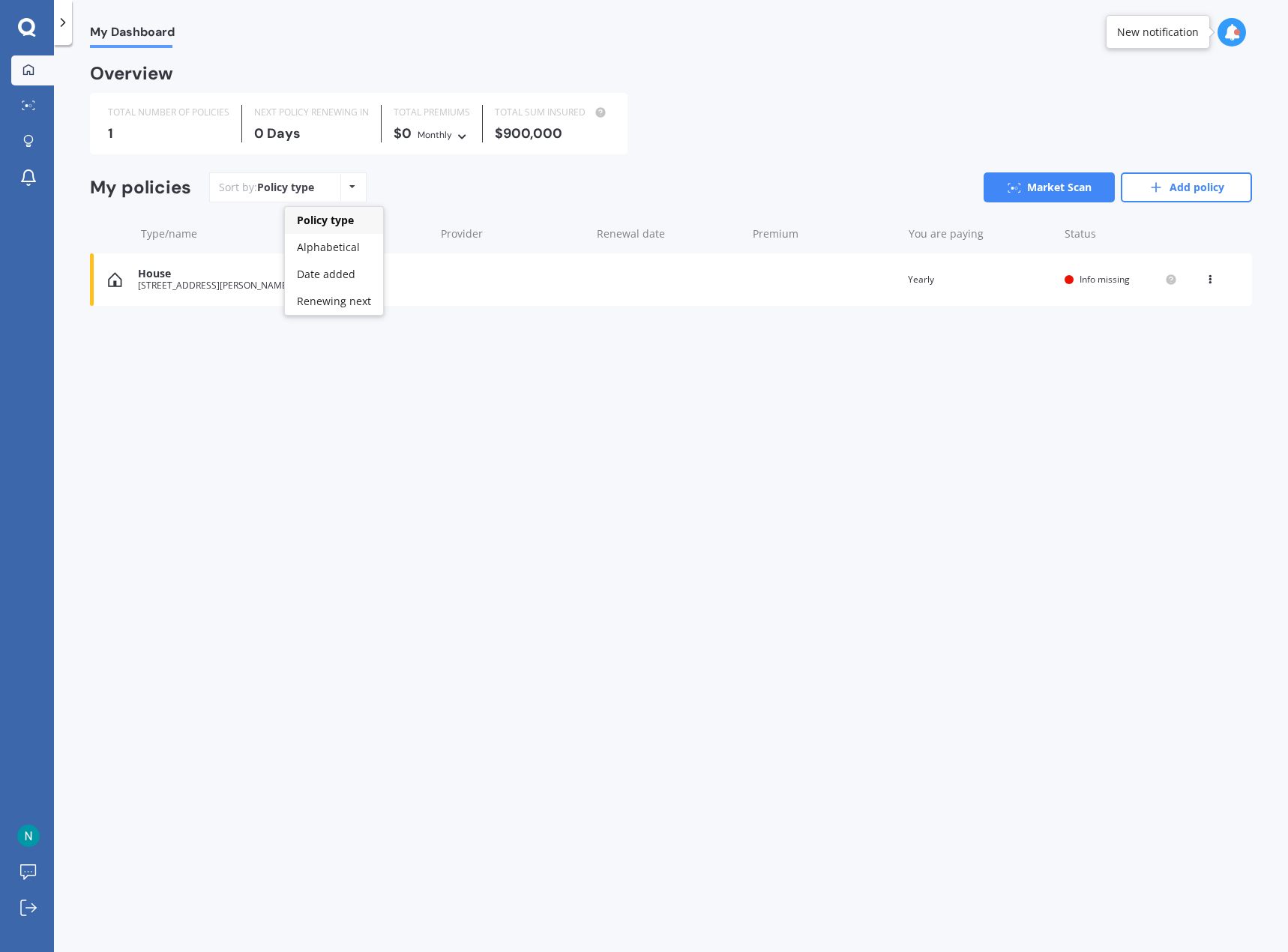
click at [353, 194] on div "Policy type Alphabetical Date added Renewing next" at bounding box center [352, 187] width 24 height 27
click at [166, 279] on div "House" at bounding box center [281, 273] width 288 height 13
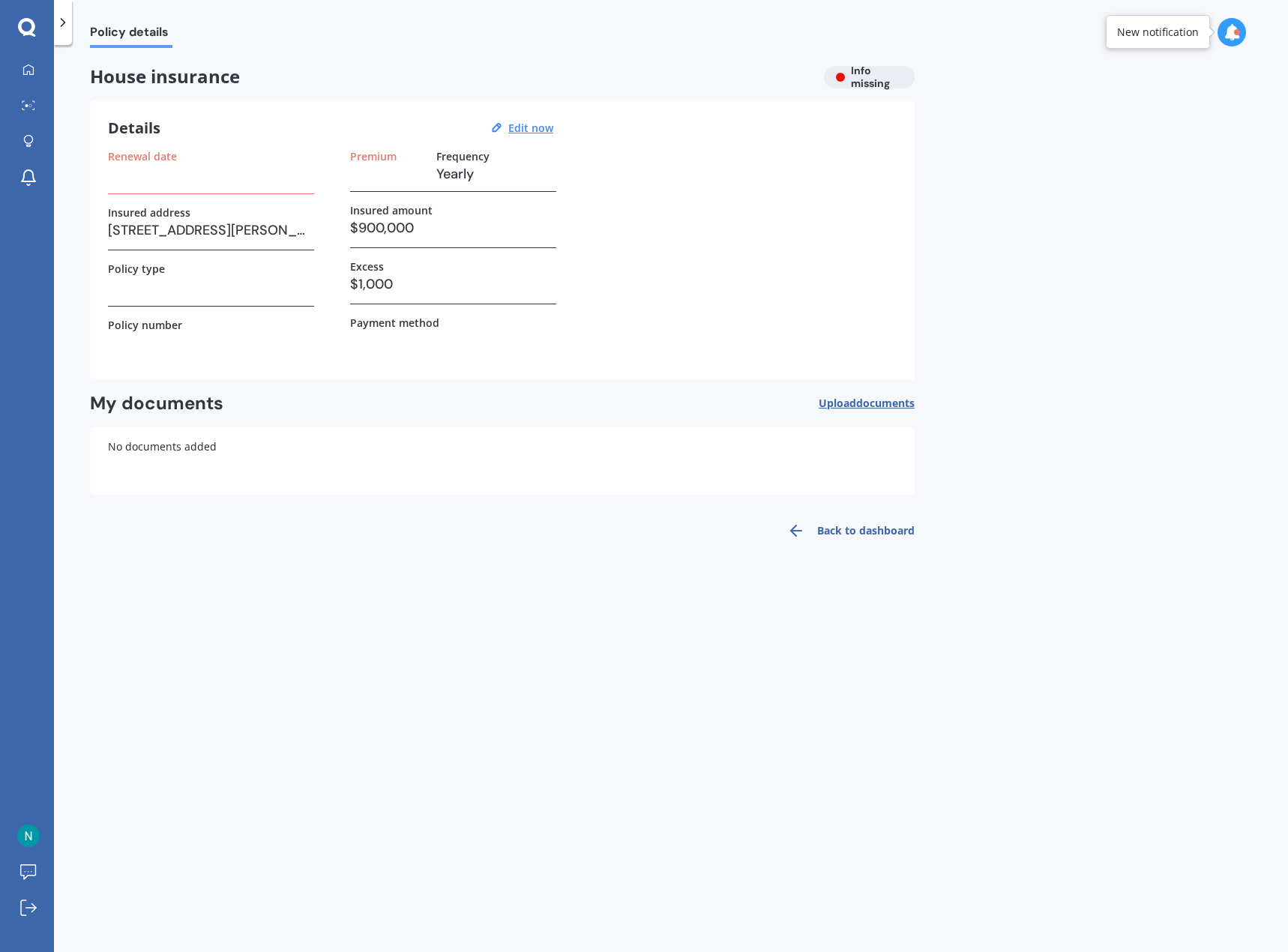
click at [388, 162] on label "Premium" at bounding box center [373, 156] width 46 height 13
click at [545, 125] on u "Edit now" at bounding box center [531, 128] width 45 height 14
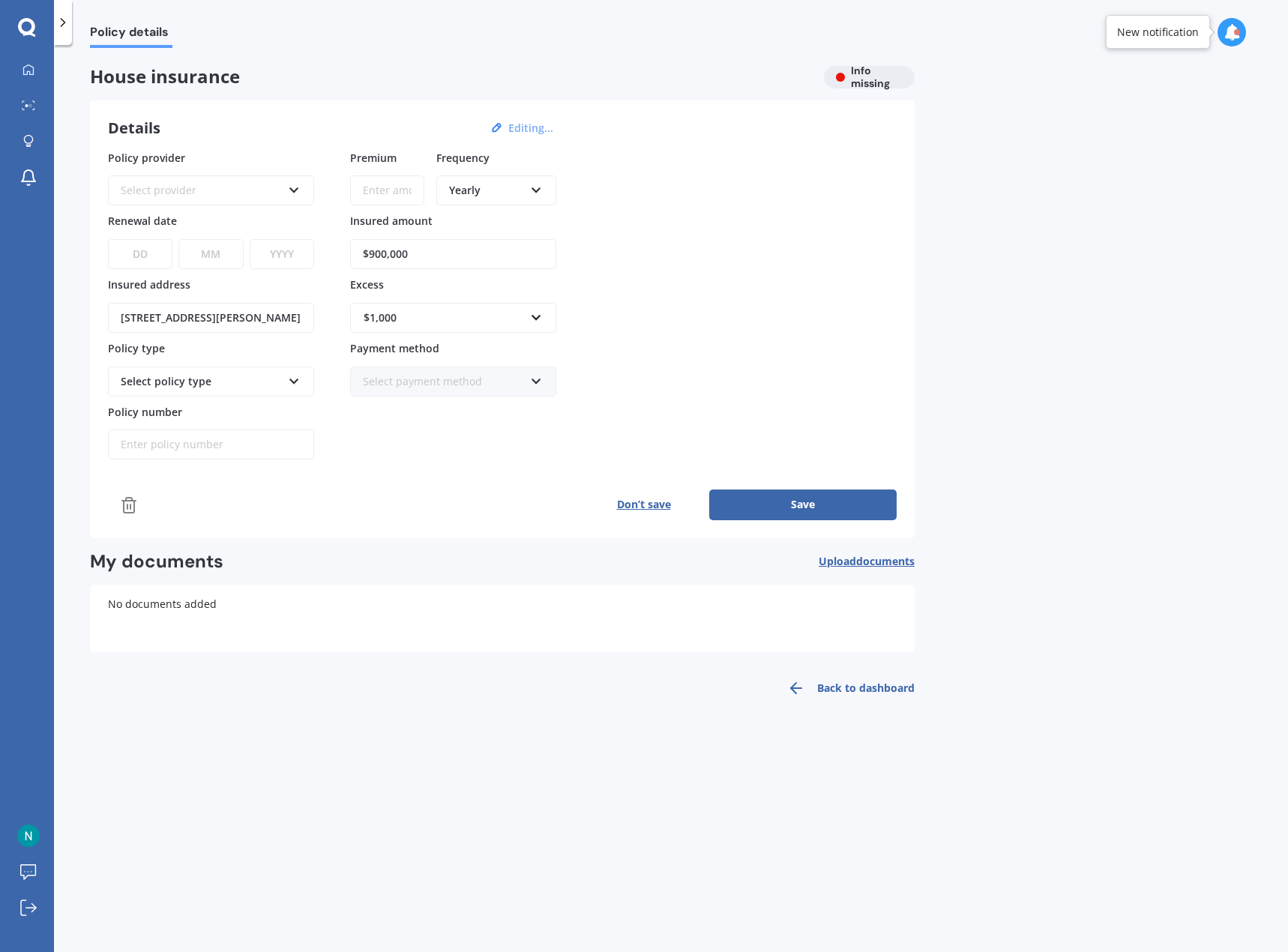
click at [284, 182] on div "Select provider AA AMI AMP ANZ ASB Ando BNZ Co-Operative Bank FMG Initio Kiwiba…" at bounding box center [211, 190] width 207 height 30
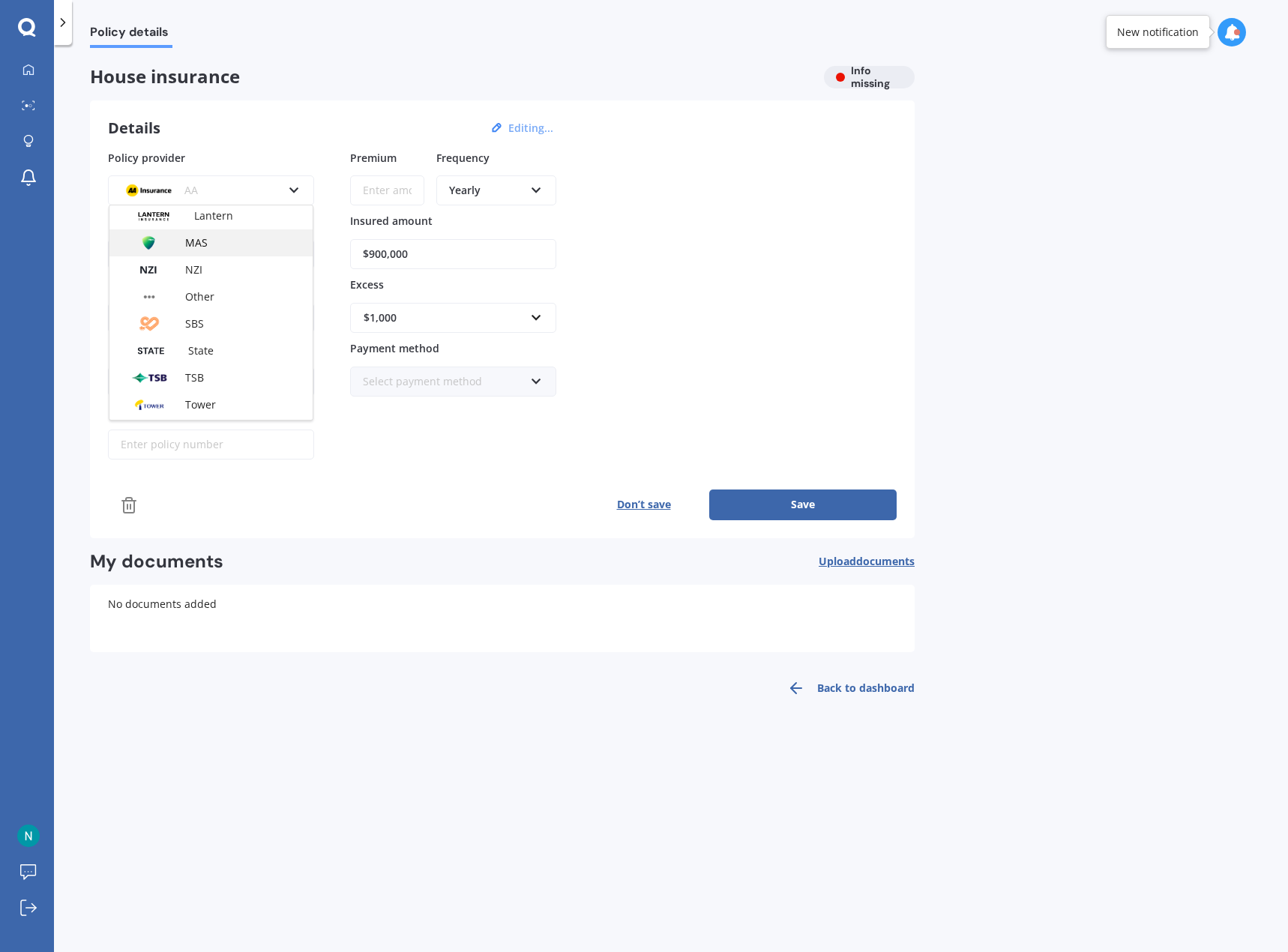
scroll to position [375, 0]
click at [207, 319] on div "Tower" at bounding box center [211, 329] width 203 height 27
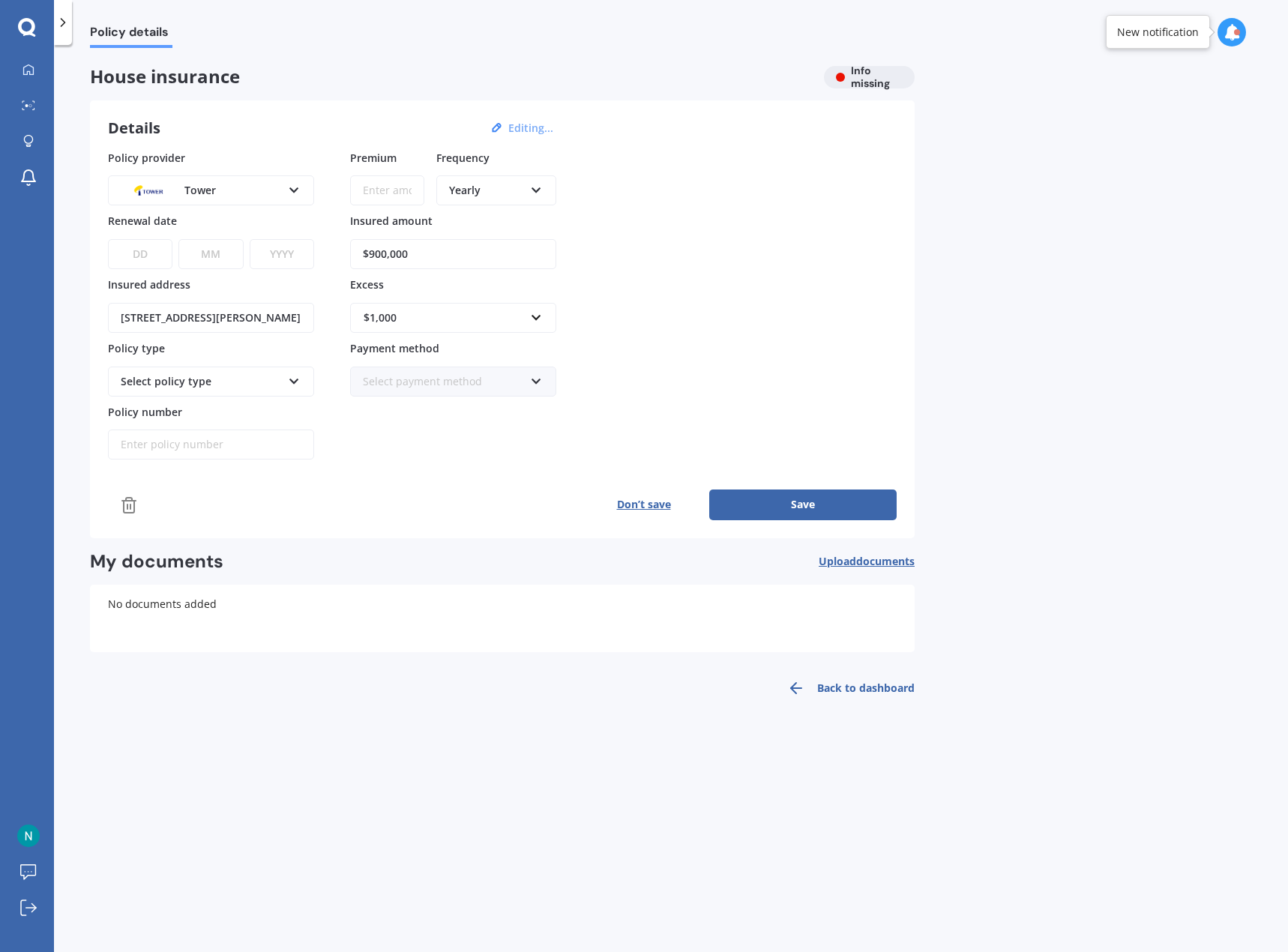
click at [378, 189] on input "Premium" at bounding box center [387, 190] width 74 height 30
click at [524, 187] on div "Yearly Yearly Six-Monthly Quarterly Monthly Fortnightly Weekly" at bounding box center [497, 190] width 120 height 30
click at [483, 298] on span "Monthly" at bounding box center [470, 300] width 41 height 14
click at [194, 388] on div "Select policy type" at bounding box center [201, 381] width 161 height 17
click at [180, 405] on span "Standard Cover" at bounding box center [159, 409] width 78 height 14
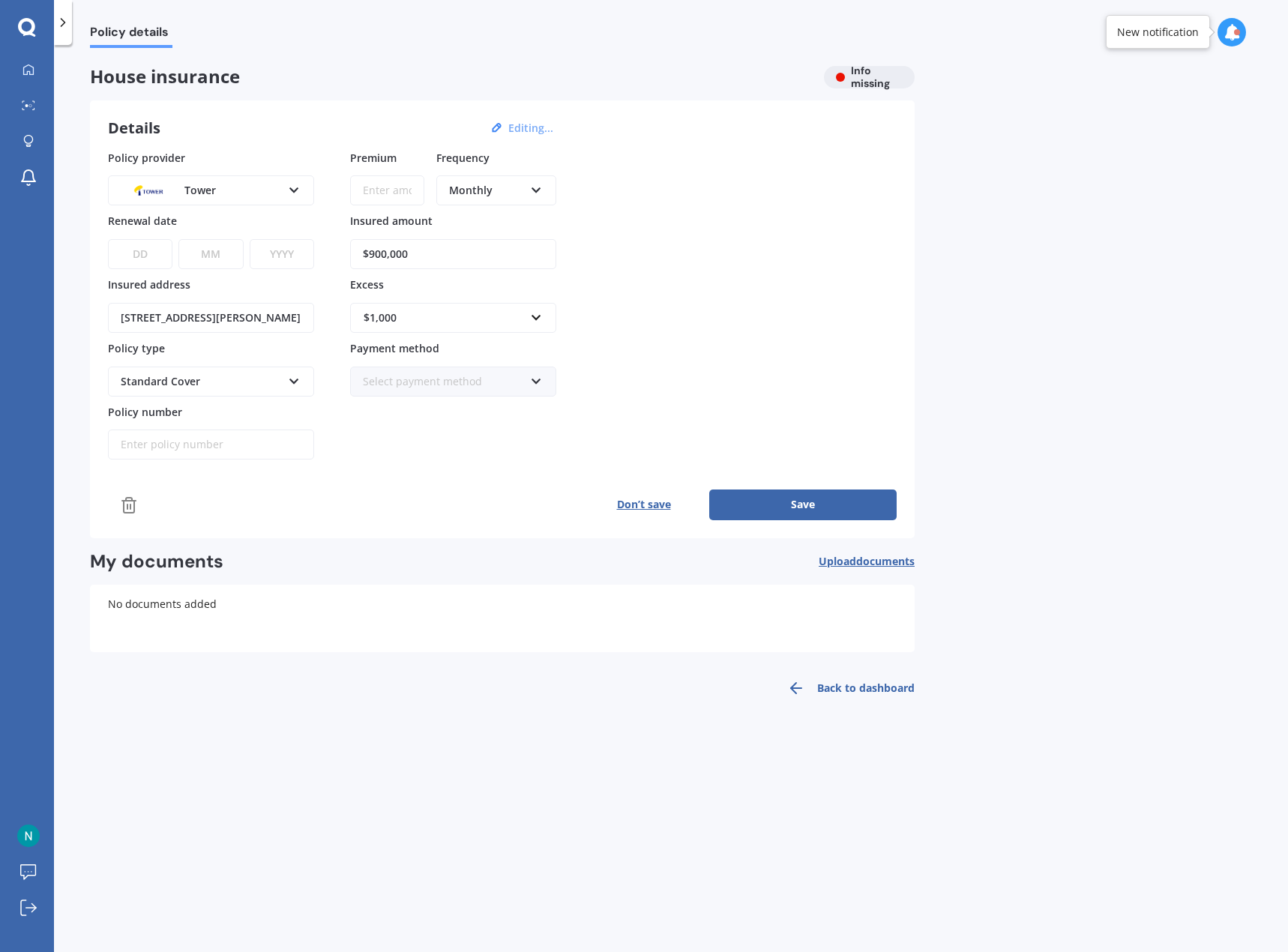
click at [417, 380] on div "Select payment method" at bounding box center [443, 381] width 161 height 17
click at [427, 402] on span "Direct debit - bank account" at bounding box center [431, 409] width 137 height 14
click at [144, 254] on select "DD 01 02 03 04 05 06 07 08 09 10 11 12 13 14 15 16 17 18 19 20 21 22 23 24 25 2…" at bounding box center [140, 253] width 64 height 30
select select "01"
click at [108, 239] on select "DD 01 02 03 04 05 06 07 08 09 10 11 12 13 14 15 16 17 18 19 20 21 22 23 24 25 2…" at bounding box center [140, 253] width 64 height 30
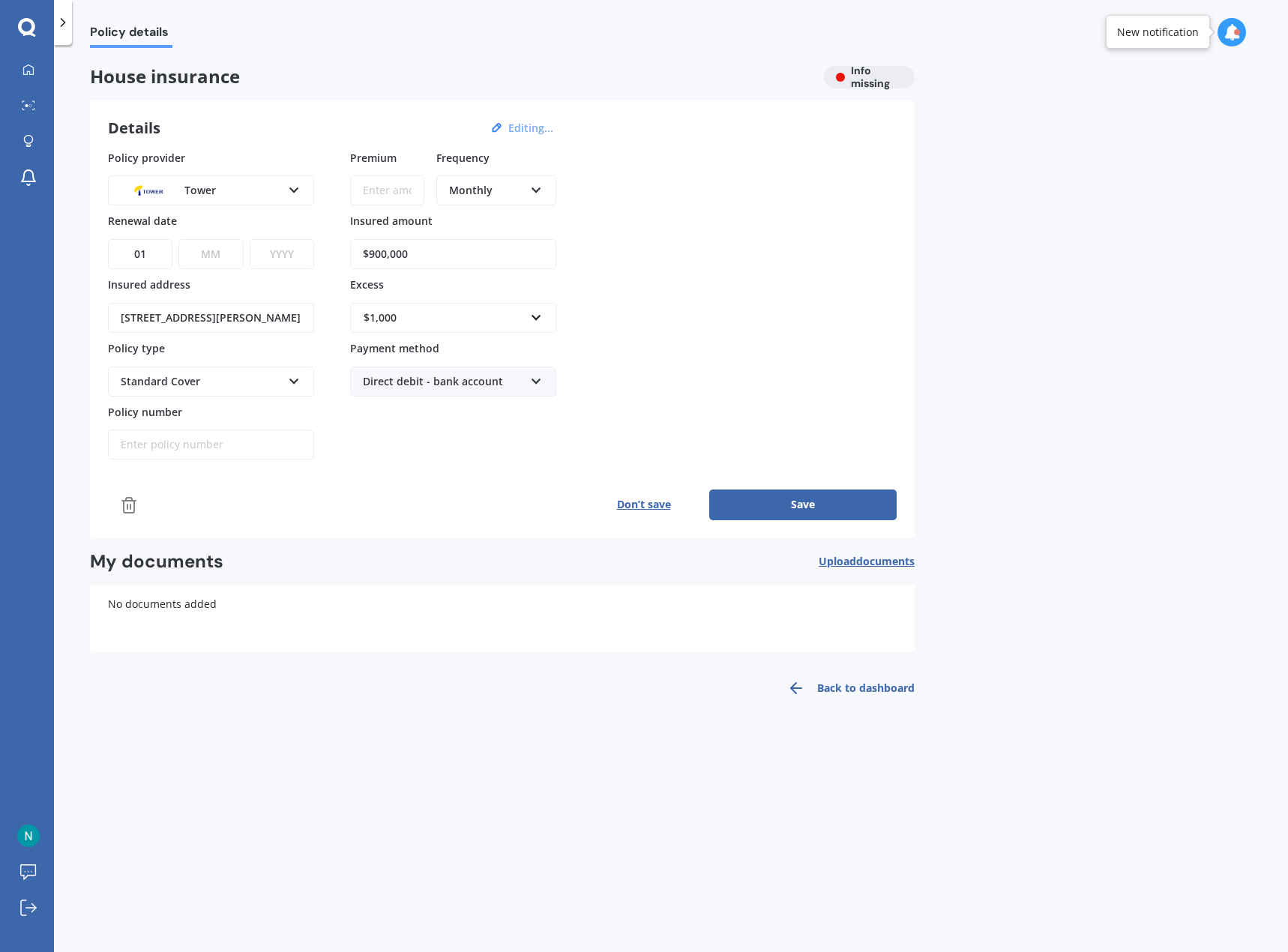
click at [220, 250] on select "MM 01 02 03 04 05 06 07 08 09 10 11 12" at bounding box center [211, 253] width 64 height 30
select select "11"
click at [179, 239] on select "MM 01 02 03 04 05 06 07 08 09 10 11 12" at bounding box center [211, 253] width 64 height 30
click at [284, 254] on select "YYYY 2027 2026 2025 2024 2023 2022 2021 2020 2019 2018 2017 2016 2015 2014 2013…" at bounding box center [281, 253] width 64 height 30
select select "2025"
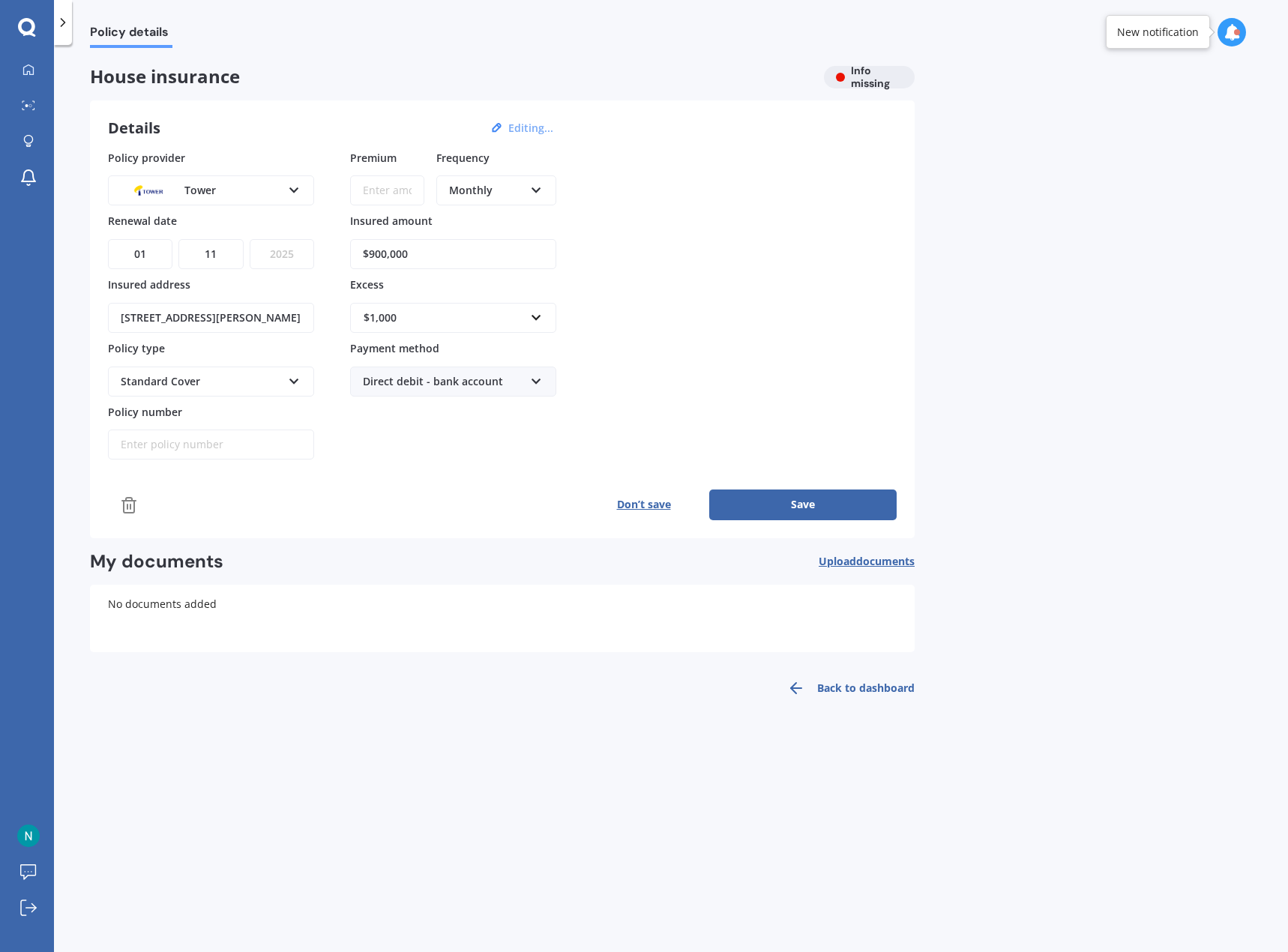
click at [249, 239] on select "YYYY 2027 2026 2025 2024 2023 2022 2021 2020 2019 2018 2017 2016 2015 2014 2013…" at bounding box center [281, 253] width 64 height 30
click at [821, 506] on button "Save" at bounding box center [803, 504] width 187 height 30
click at [383, 188] on input "Premium" at bounding box center [387, 190] width 74 height 30
drag, startPoint x: 404, startPoint y: 183, endPoint x: 327, endPoint y: 203, distance: 79.6
click at [327, 204] on div "Policy provider Tower AA AMI AMP ANZ ASB Ando BNZ Co-Operative Bank FMG Initio …" at bounding box center [502, 305] width 789 height 310
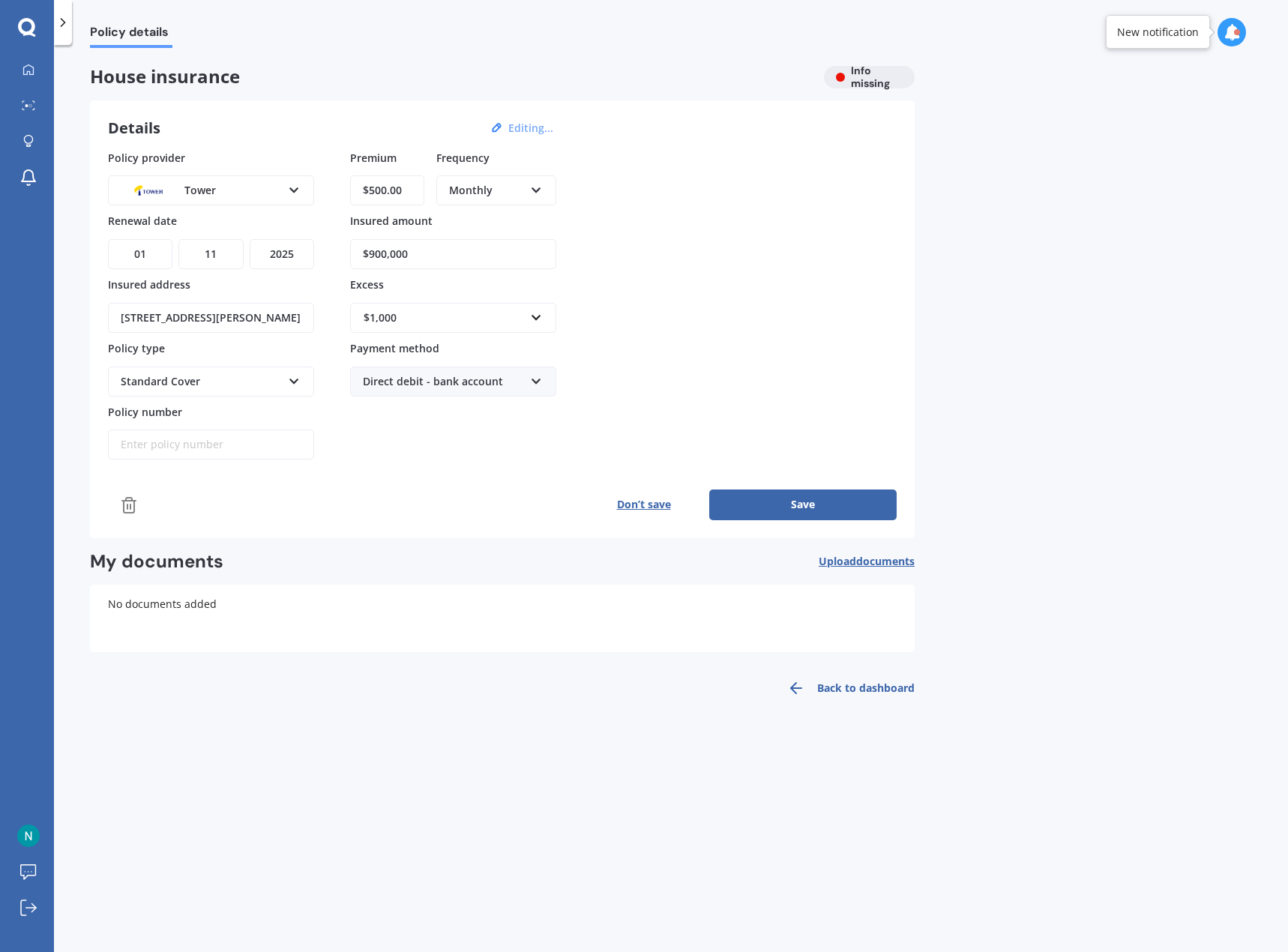
type input "$500.00"
click at [785, 503] on button "Save" at bounding box center [803, 504] width 187 height 30
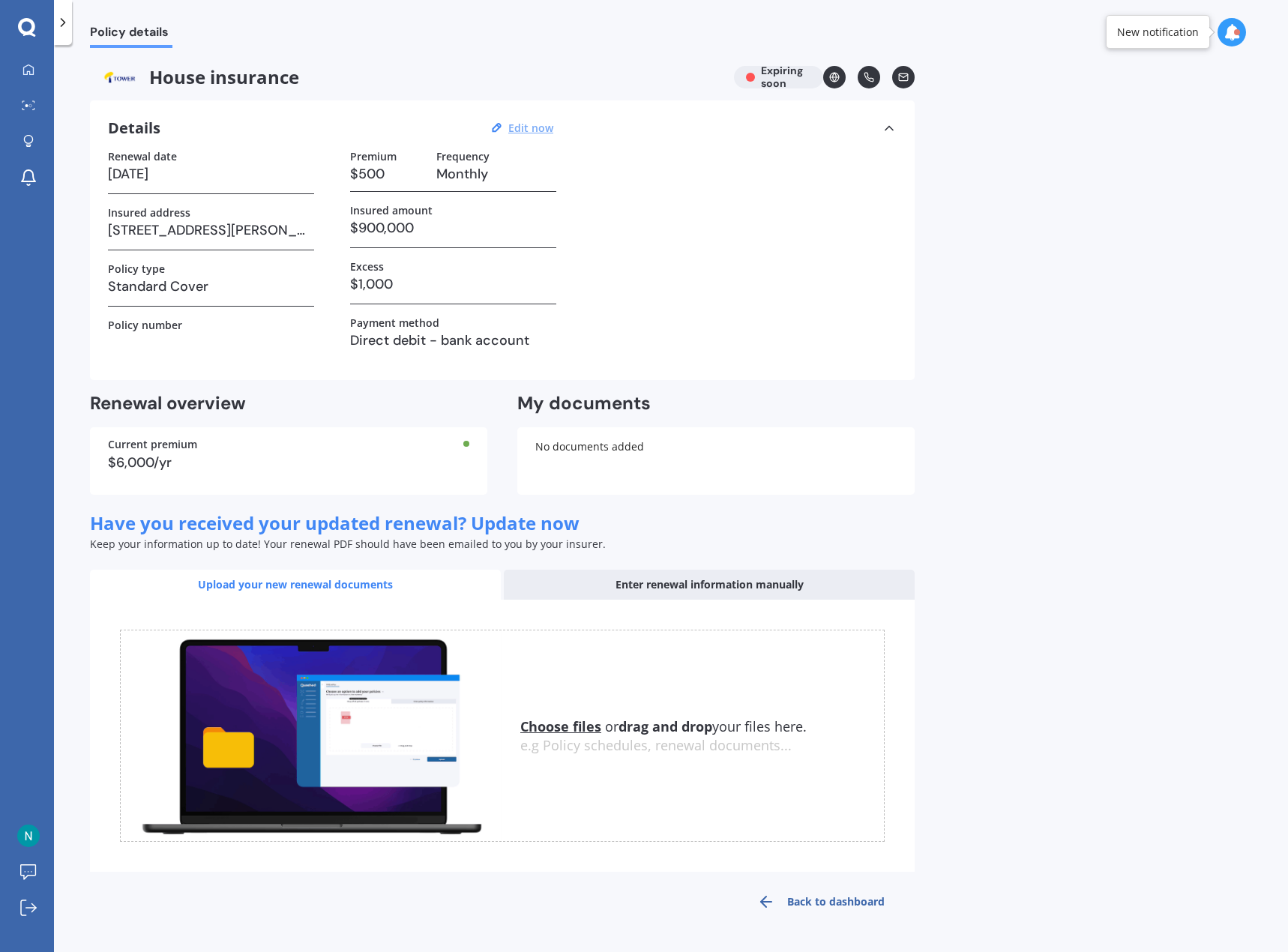
click at [830, 913] on link "Back to dashboard" at bounding box center [821, 901] width 187 height 36
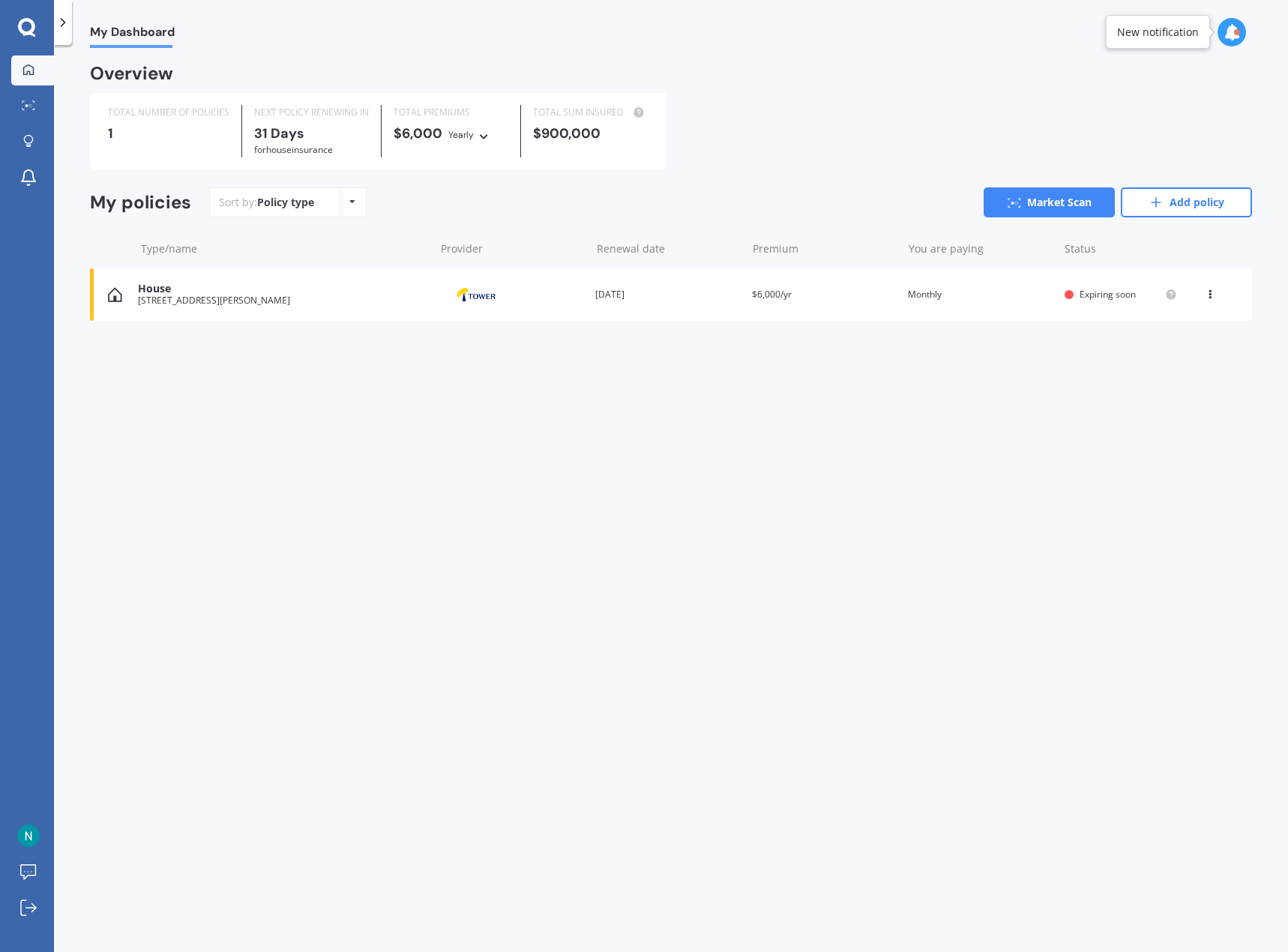
click at [23, 30] on icon at bounding box center [27, 27] width 17 height 17
click at [107, 30] on span "My Dashboard" at bounding box center [132, 34] width 85 height 20
click at [1067, 200] on link "Market Scan" at bounding box center [1049, 202] width 132 height 30
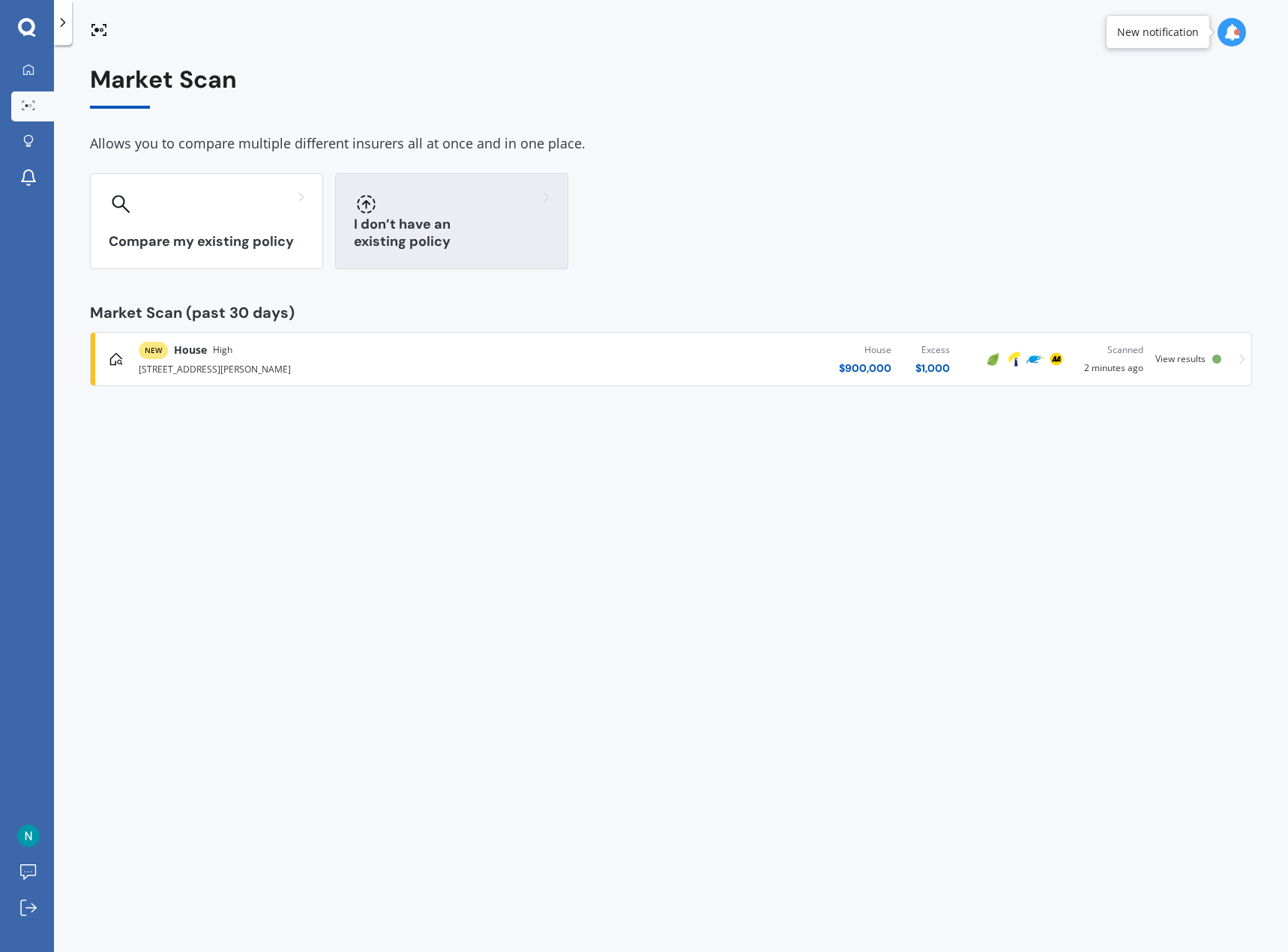
click at [464, 241] on h3 "I don’t have an existing policy" at bounding box center [451, 233] width 196 height 35
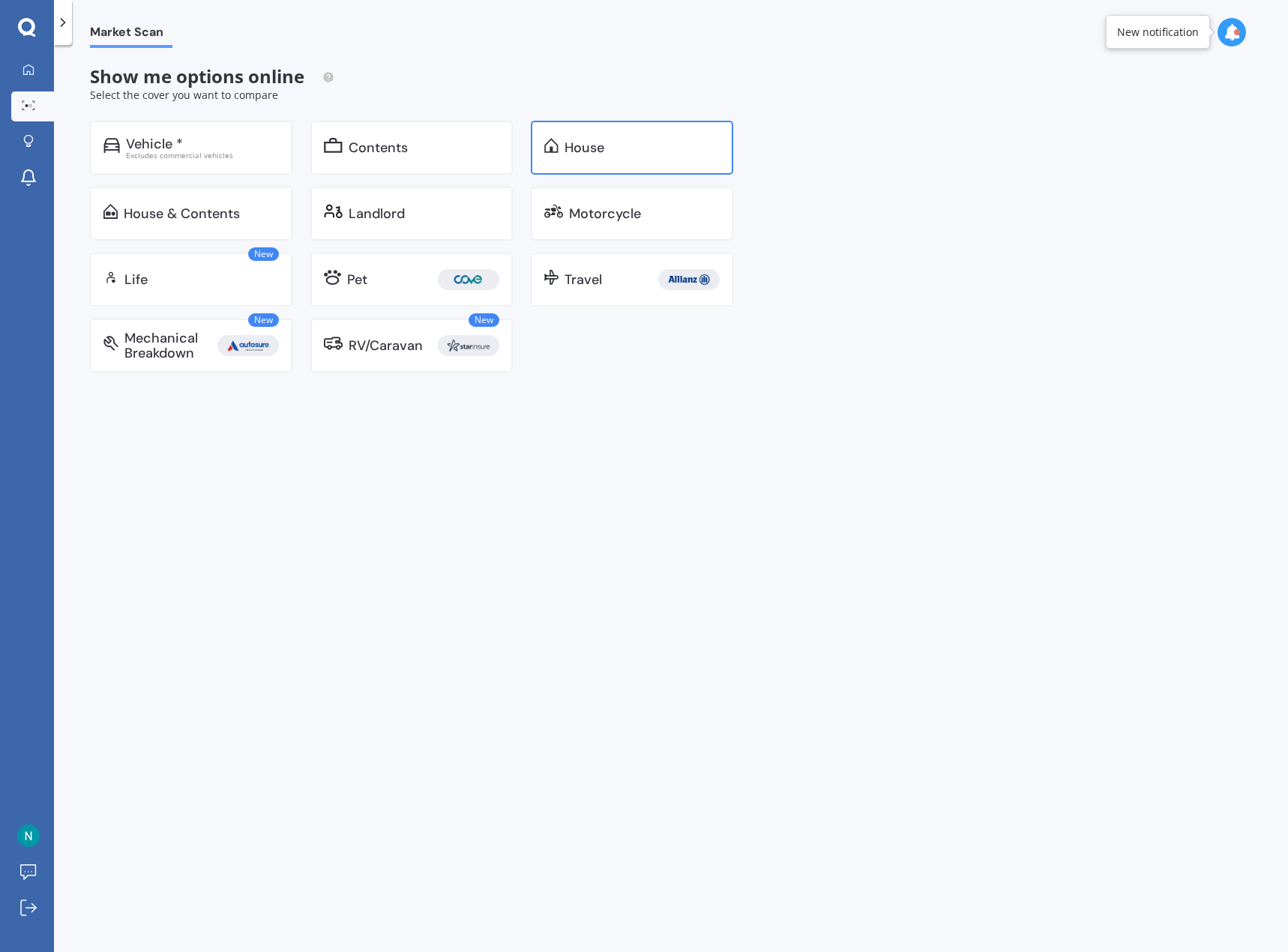
click at [618, 142] on div "House" at bounding box center [642, 147] width 155 height 15
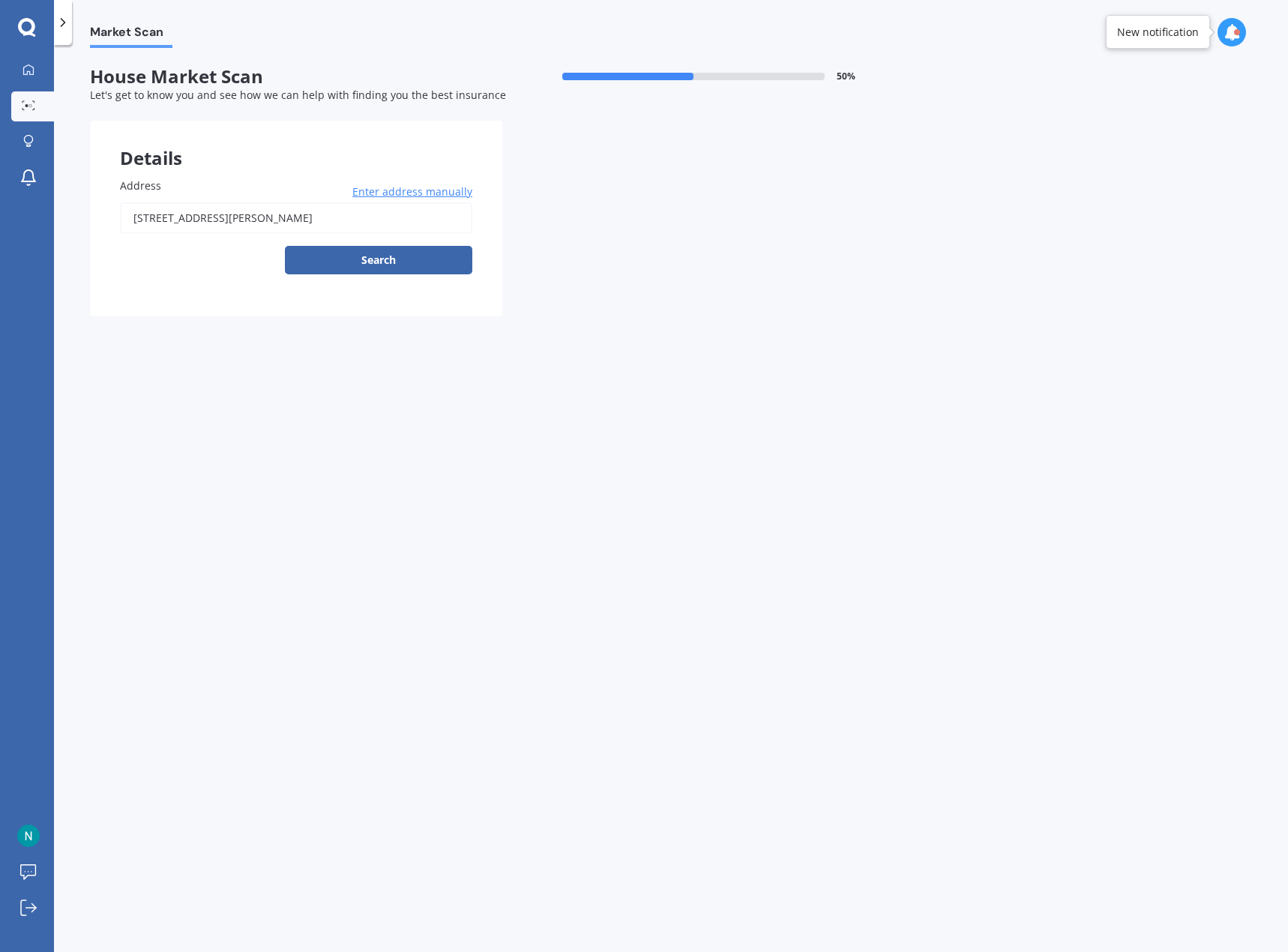
click at [281, 217] on input "[STREET_ADDRESS][PERSON_NAME]" at bounding box center [296, 218] width 352 height 31
click at [639, 339] on div "Market Scan House Market Scan 50 % Let's get to know you and see how we can hel…" at bounding box center [671, 501] width 1234 height 907
click at [377, 256] on button "Search" at bounding box center [378, 260] width 187 height 29
type input "[STREET_ADDRESS][PERSON_NAME]"
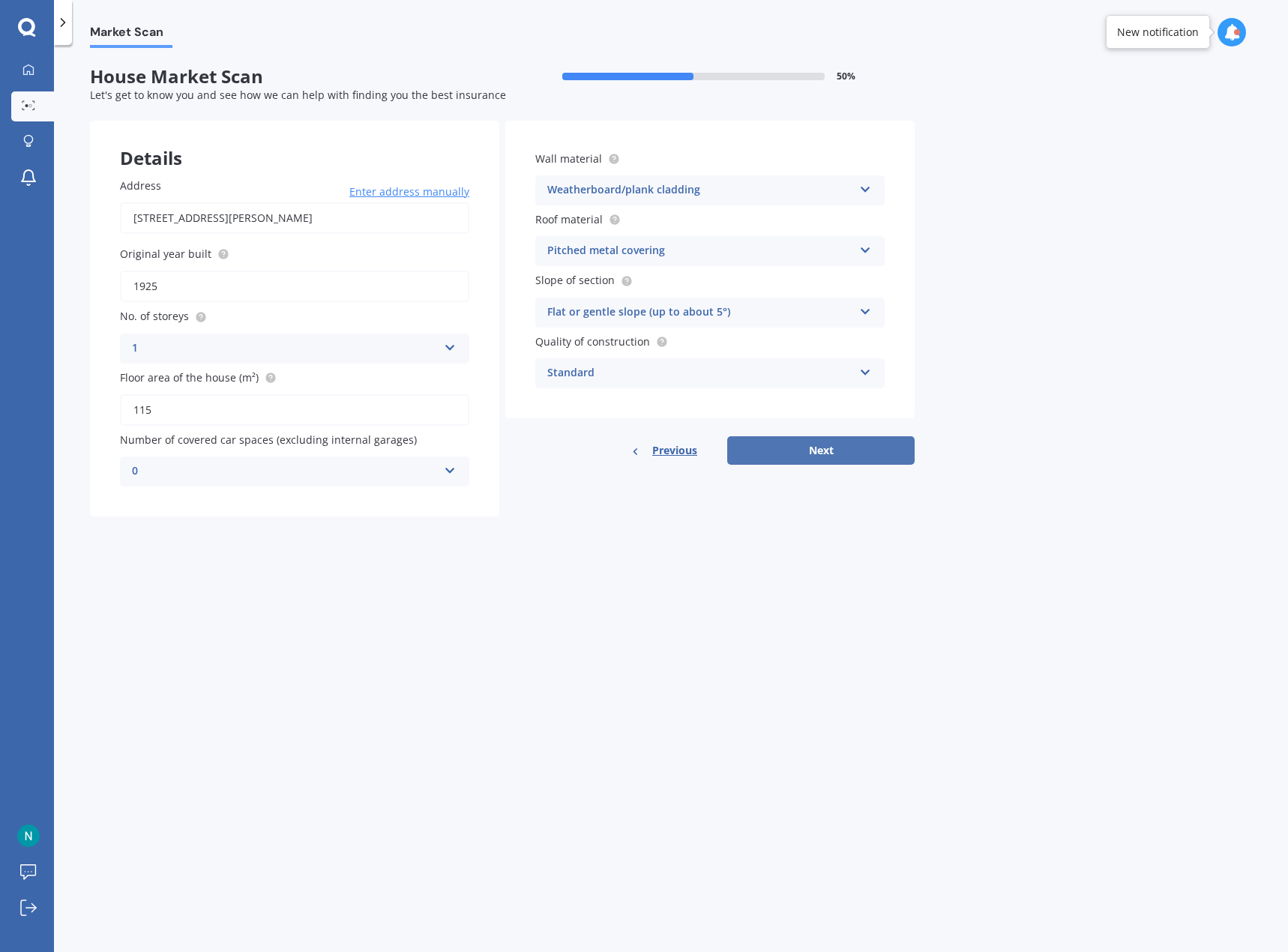
click at [810, 438] on button "Next" at bounding box center [821, 450] width 187 height 29
select select "12"
select select "01"
select select "1974"
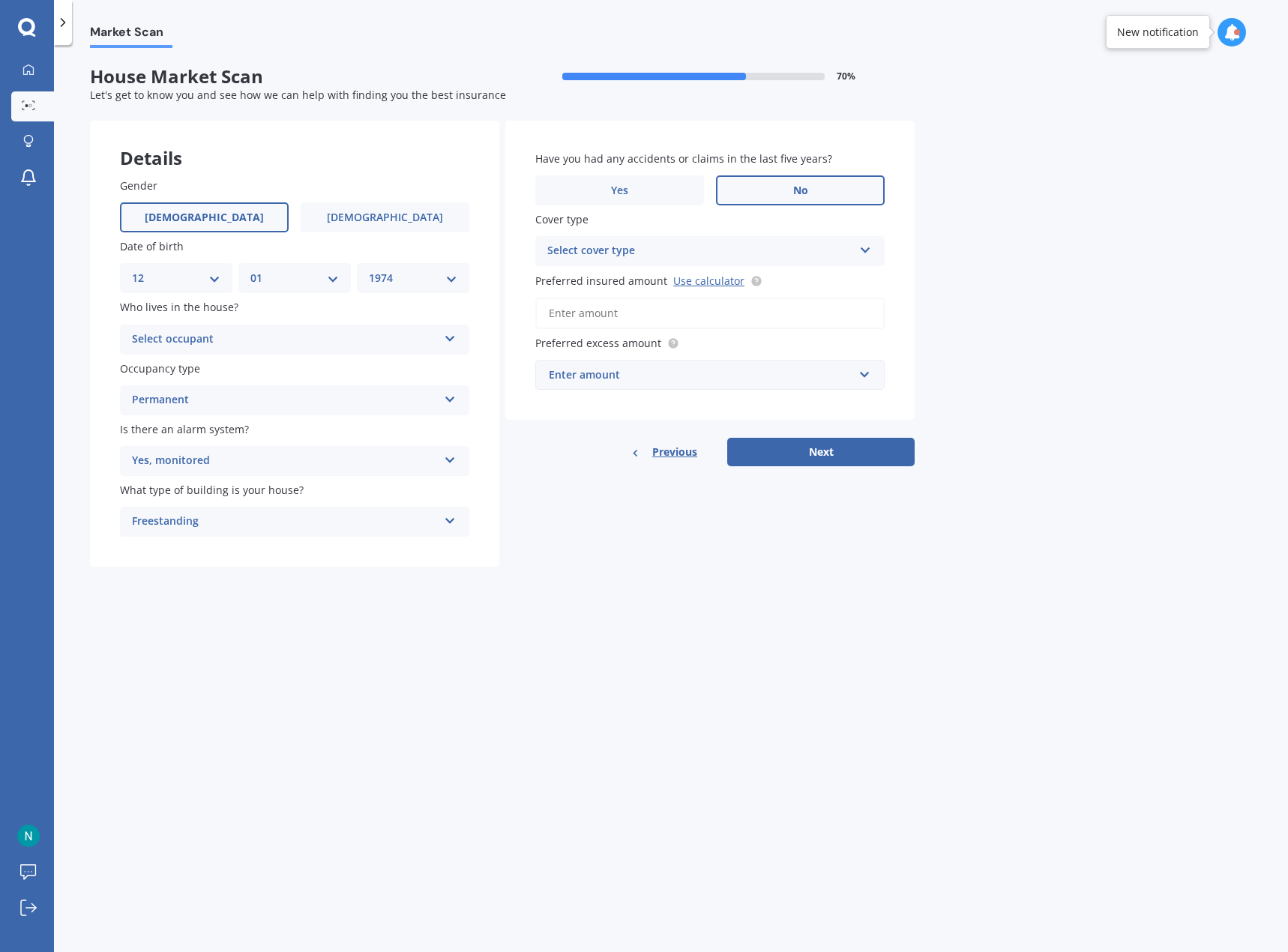
click at [596, 313] on input "Preferred insured amount Use calculator" at bounding box center [709, 314] width 349 height 31
type input "$900,000"
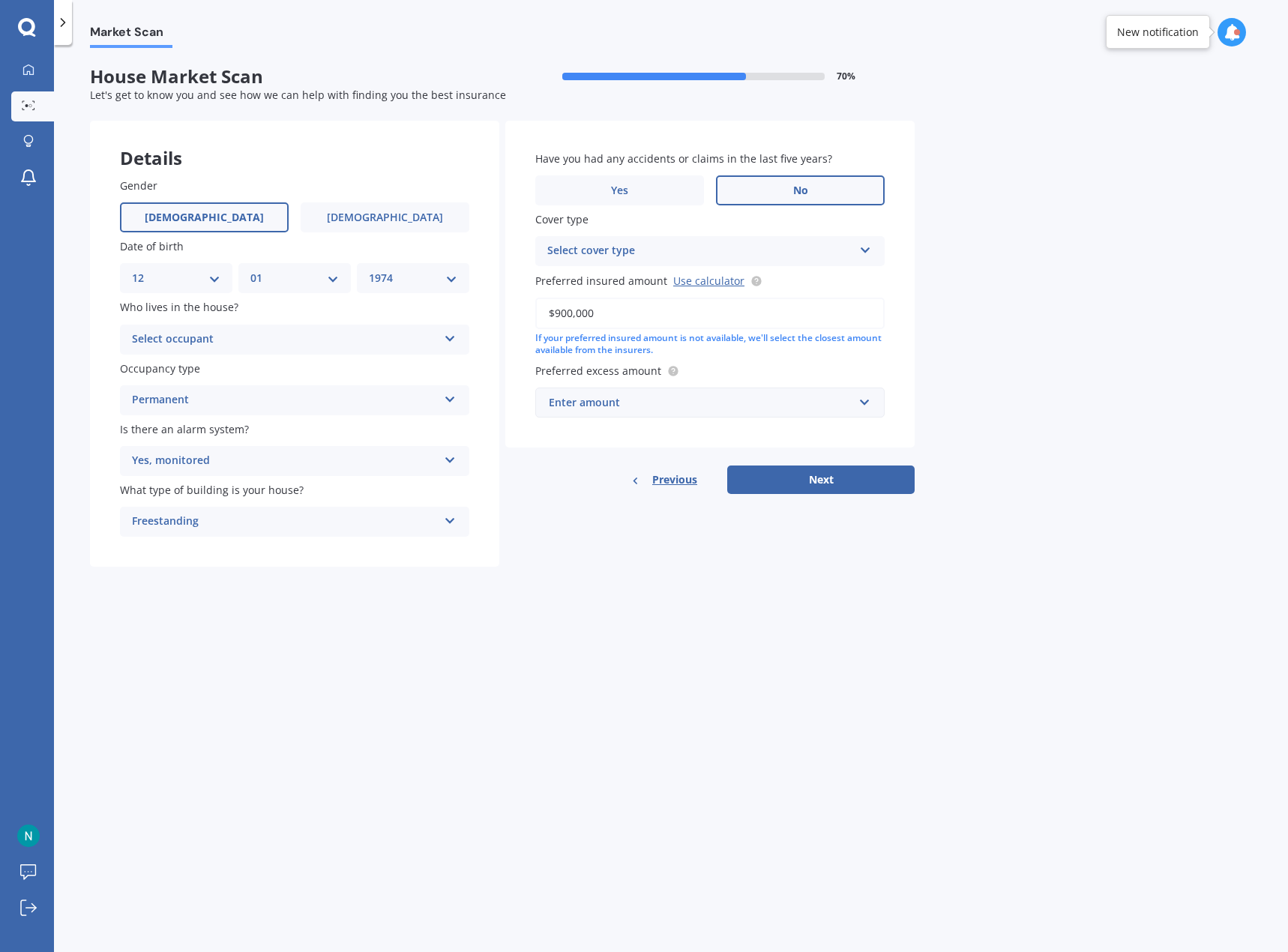
click at [692, 405] on div "Enter amount" at bounding box center [701, 402] width 304 height 17
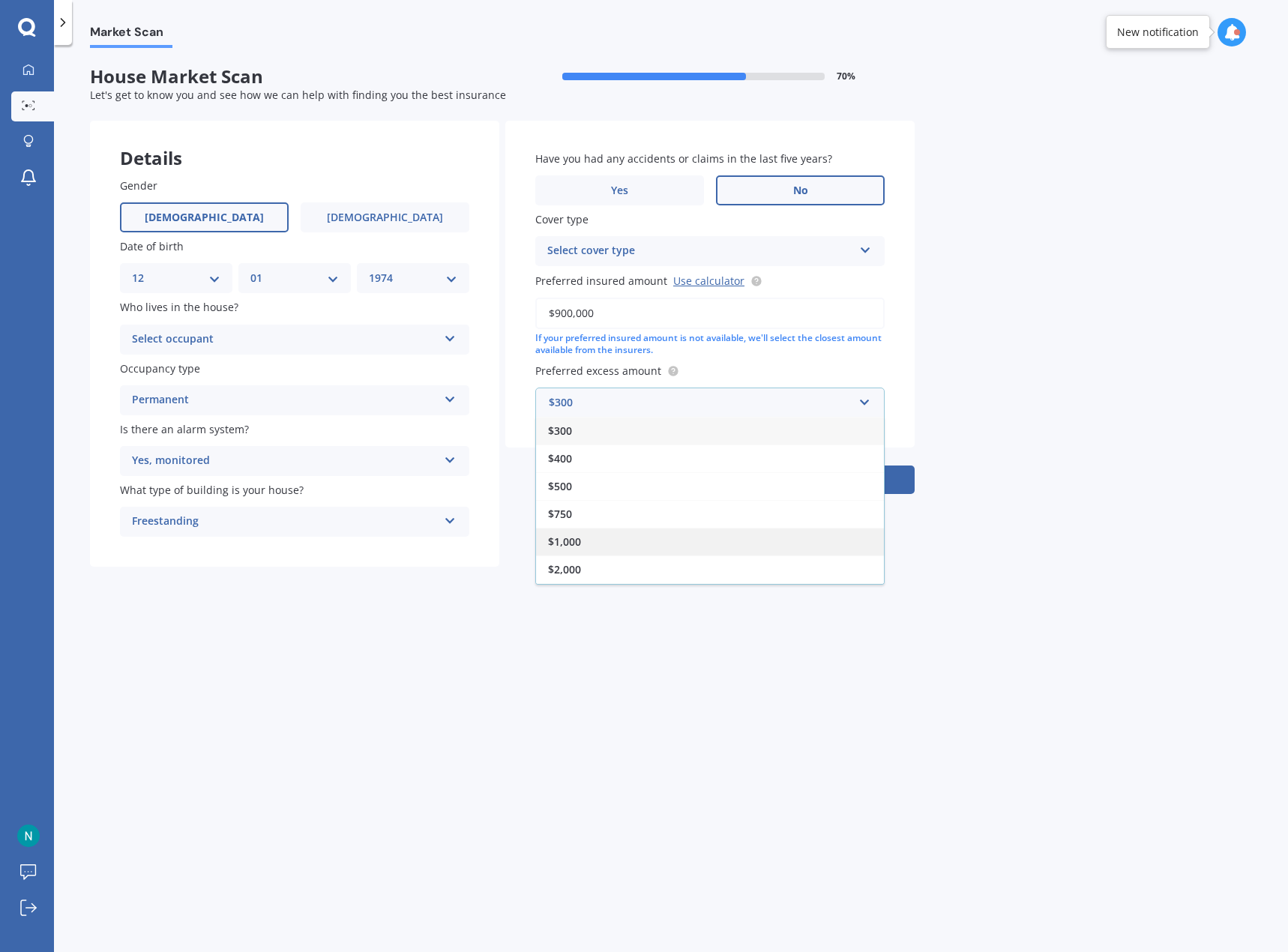
click at [566, 533] on div "$1,000" at bounding box center [709, 542] width 348 height 28
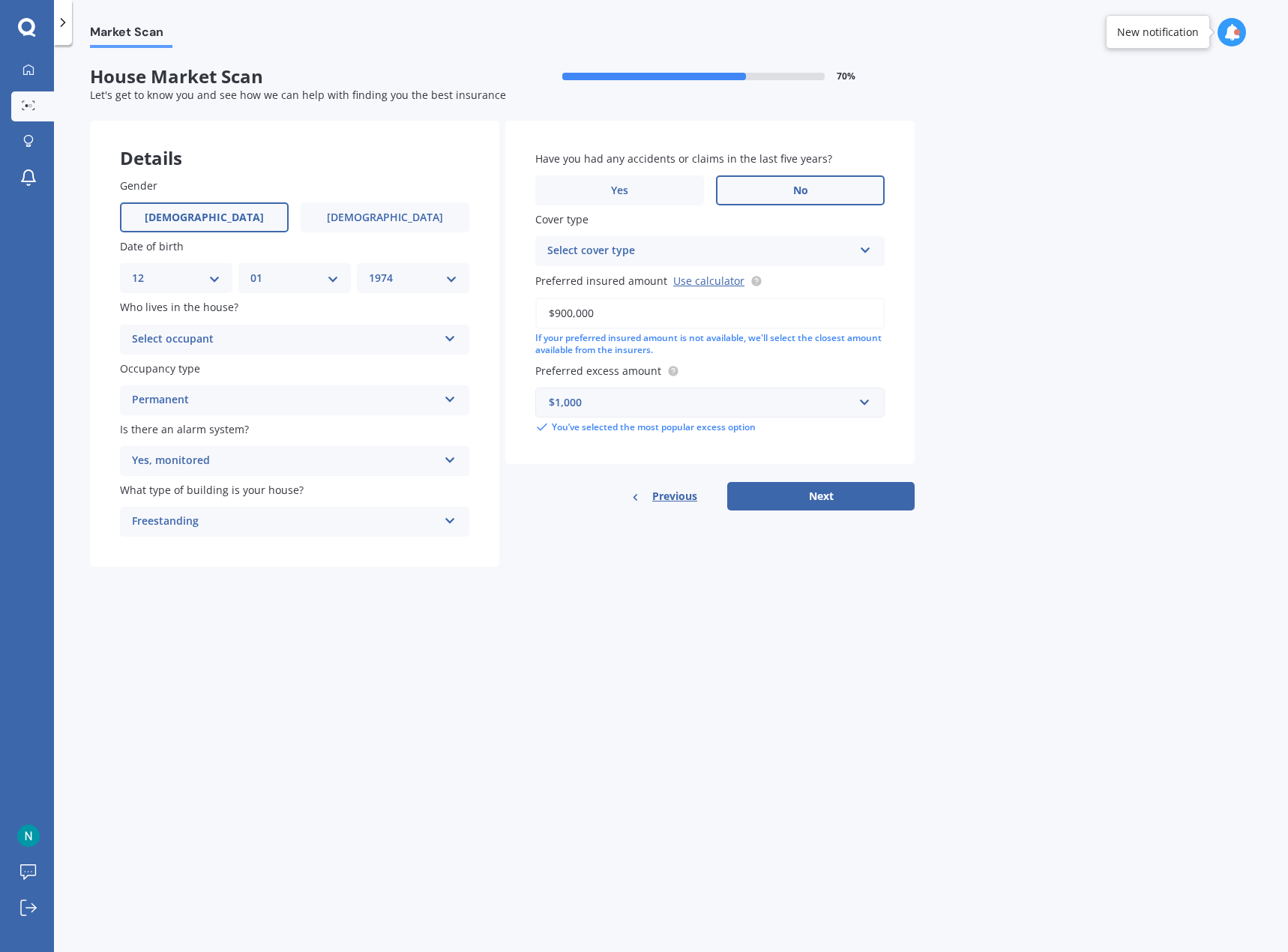
click at [653, 252] on div "Select cover type" at bounding box center [700, 251] width 306 height 18
click at [585, 281] on div "High" at bounding box center [709, 280] width 348 height 27
click at [821, 494] on button "Next" at bounding box center [821, 496] width 187 height 29
click at [300, 334] on div "Select occupant" at bounding box center [288, 339] width 298 height 17
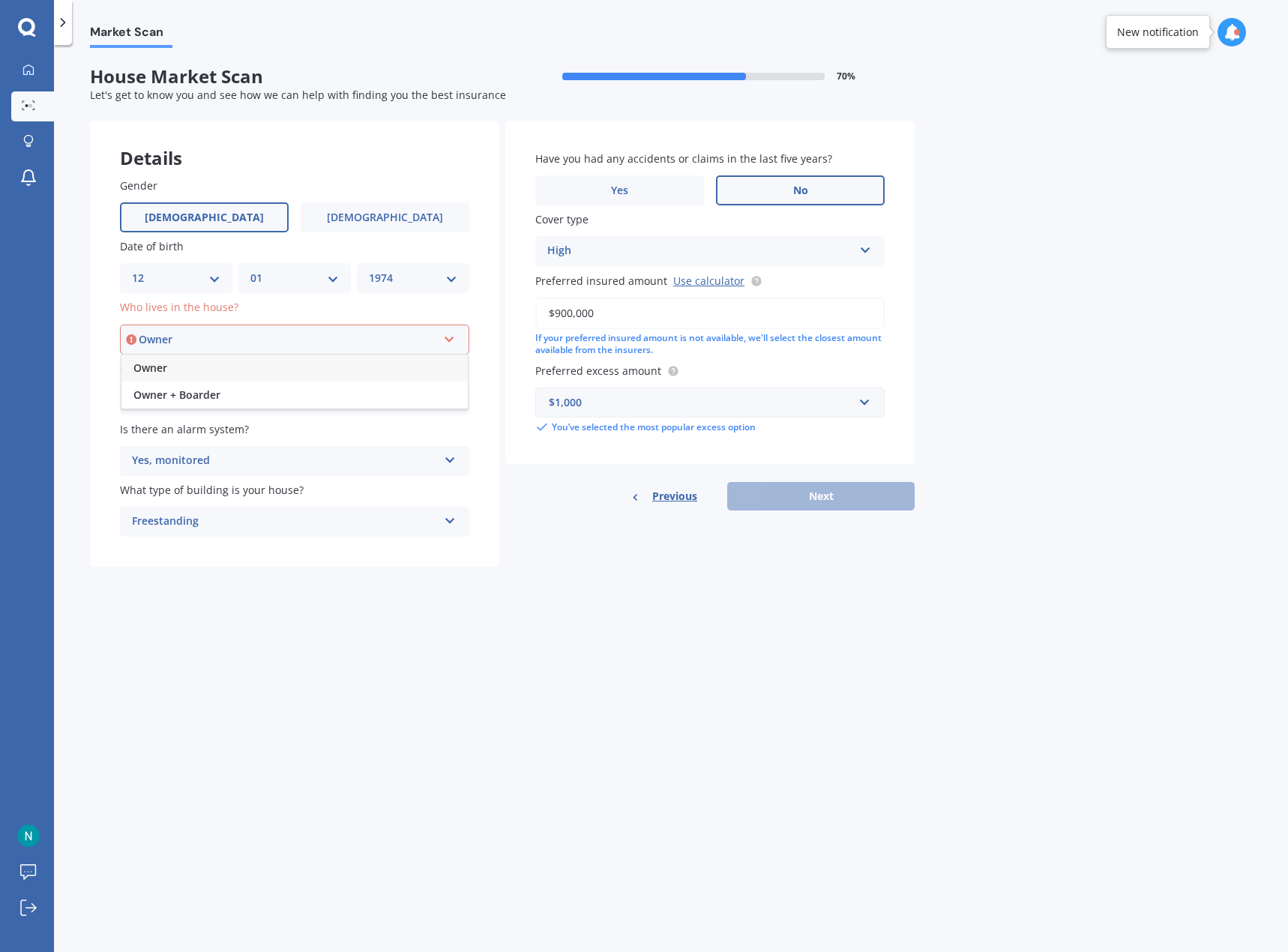
click at [231, 367] on div "Owner" at bounding box center [294, 368] width 346 height 27
click at [791, 486] on button "Next" at bounding box center [821, 496] width 187 height 29
select select "12"
select select "01"
select select "1974"
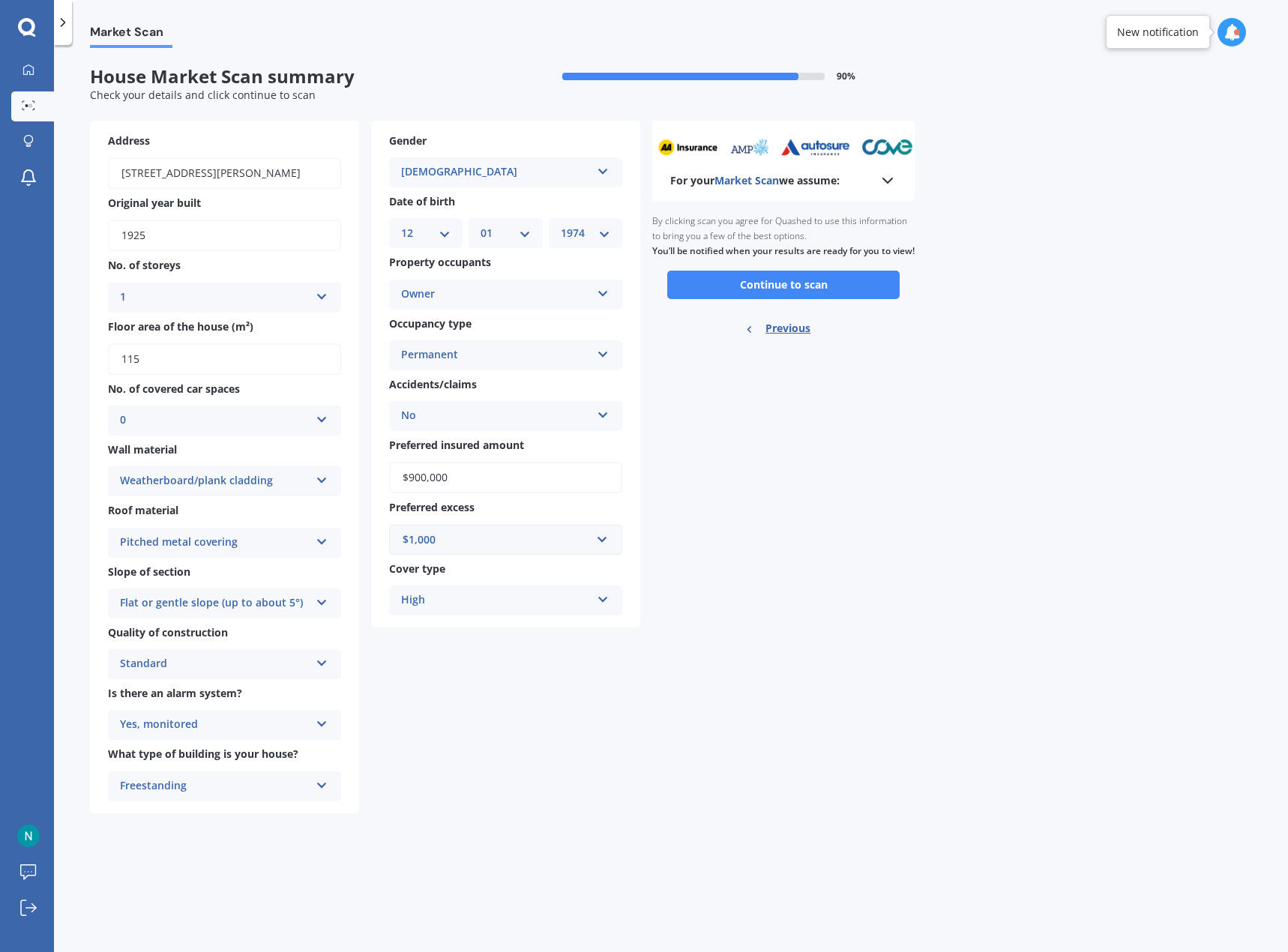
click at [743, 295] on button "Continue to scan" at bounding box center [783, 285] width 233 height 29
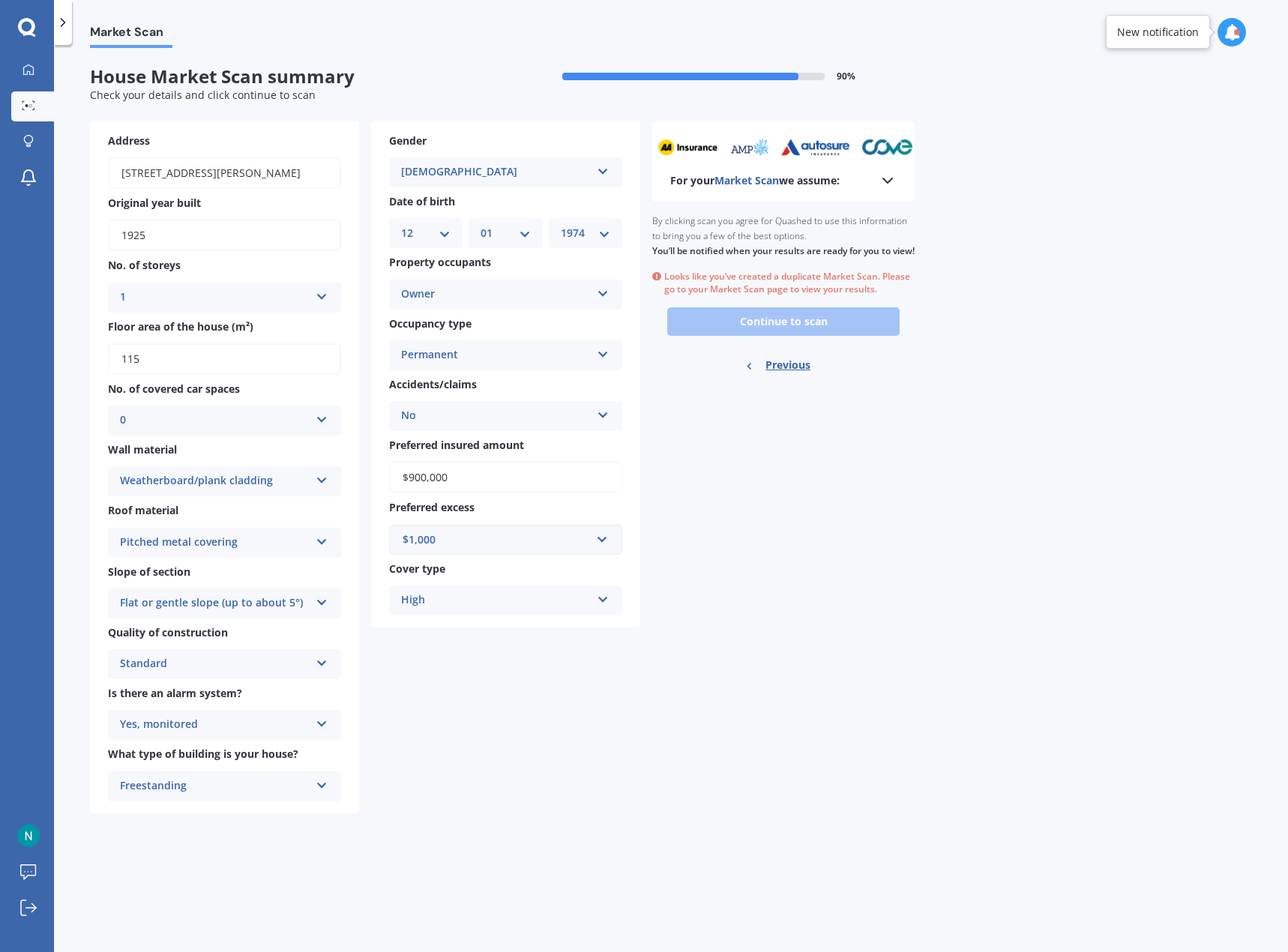
click at [780, 330] on div "Ready to go By clicking scan you agree for Quashed to use this information to b…" at bounding box center [783, 294] width 262 height 187
